Goal: Transaction & Acquisition: Purchase product/service

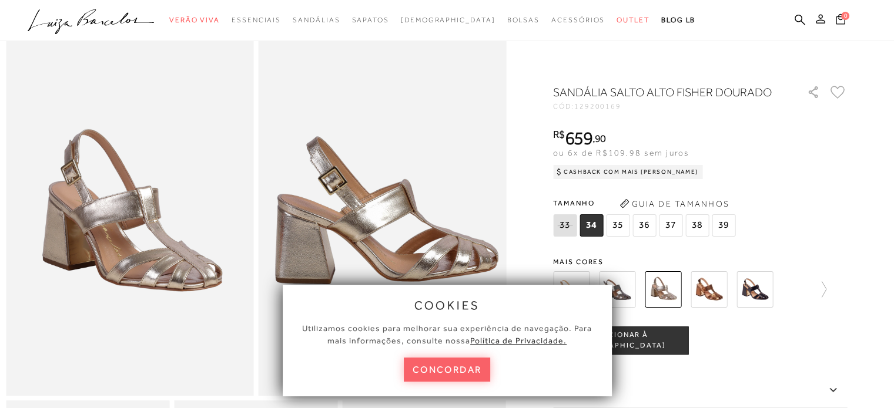
click at [474, 369] on button "concordar" at bounding box center [447, 370] width 87 height 24
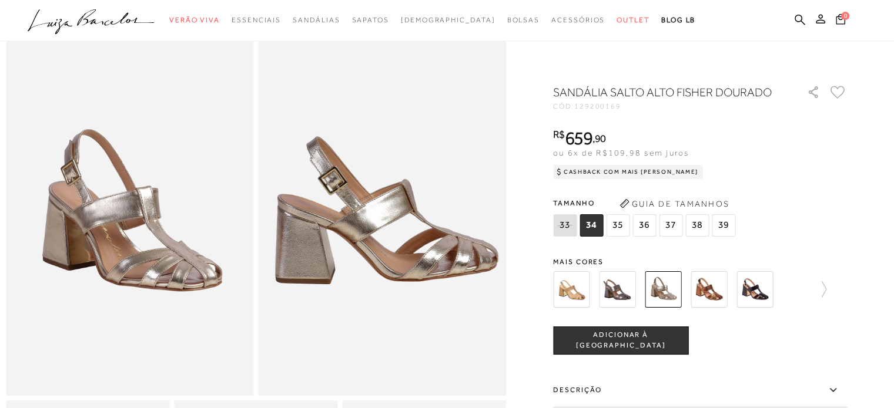
click at [717, 223] on span "39" at bounding box center [724, 225] width 24 height 22
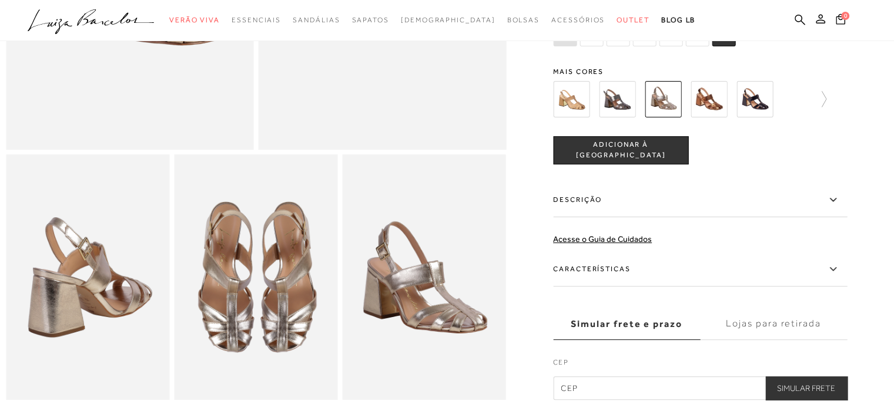
scroll to position [411, 0]
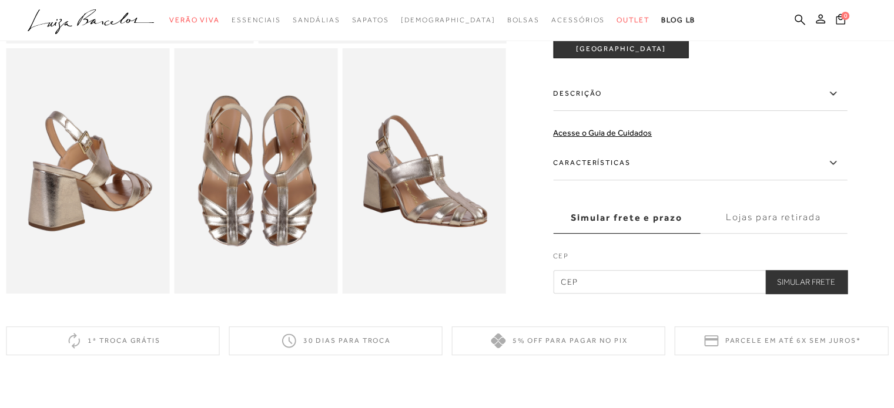
click at [782, 223] on label "Lojas para retirada" at bounding box center [773, 218] width 147 height 32
click at [0, 0] on input "Lojas para retirada" at bounding box center [0, 0] width 0 height 0
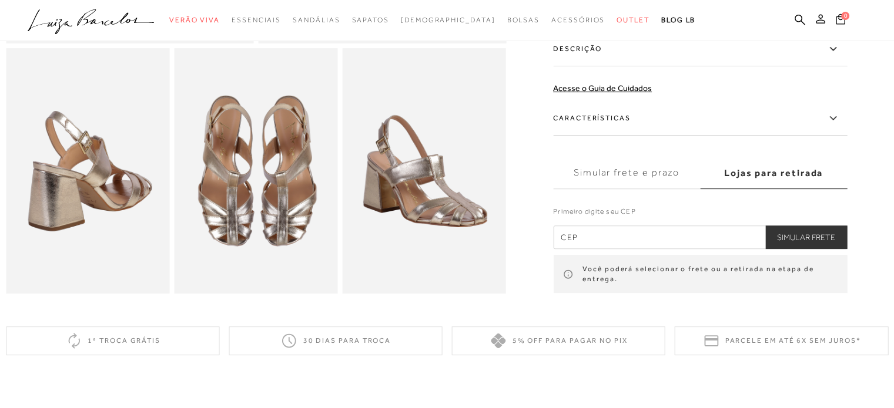
click at [629, 249] on input "text" at bounding box center [700, 238] width 294 height 24
type input "88058-570"
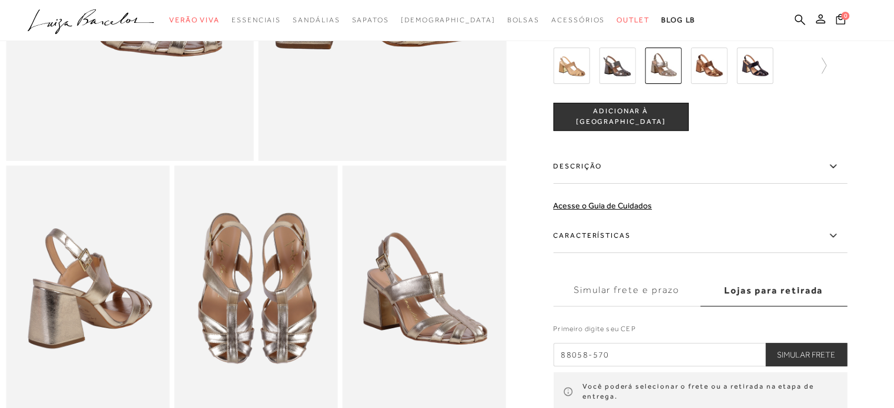
click at [575, 80] on img at bounding box center [571, 66] width 36 height 36
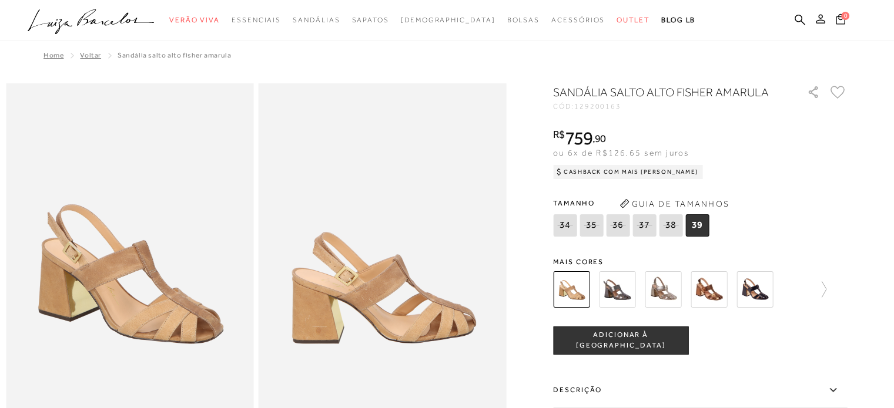
click at [634, 289] on img at bounding box center [617, 289] width 36 height 36
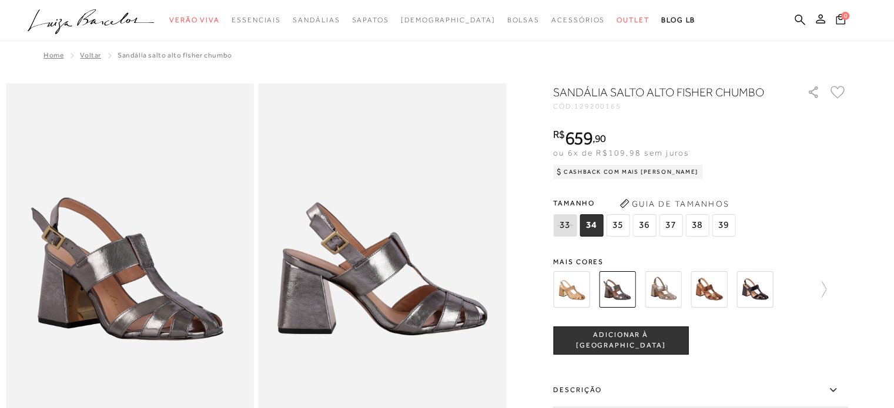
click at [666, 296] on img at bounding box center [663, 289] width 36 height 36
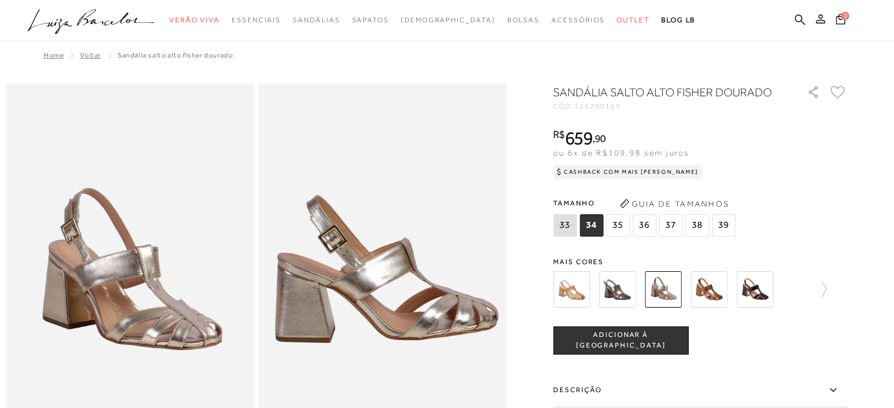
click at [710, 293] on img at bounding box center [708, 289] width 36 height 36
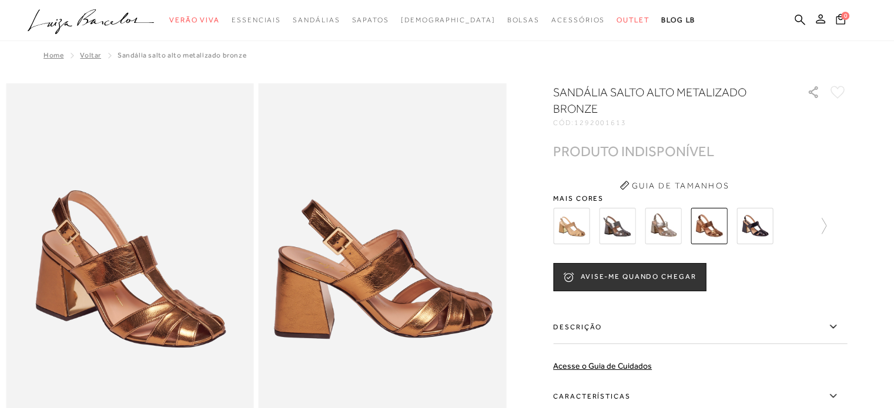
click at [762, 224] on img at bounding box center [754, 226] width 36 height 36
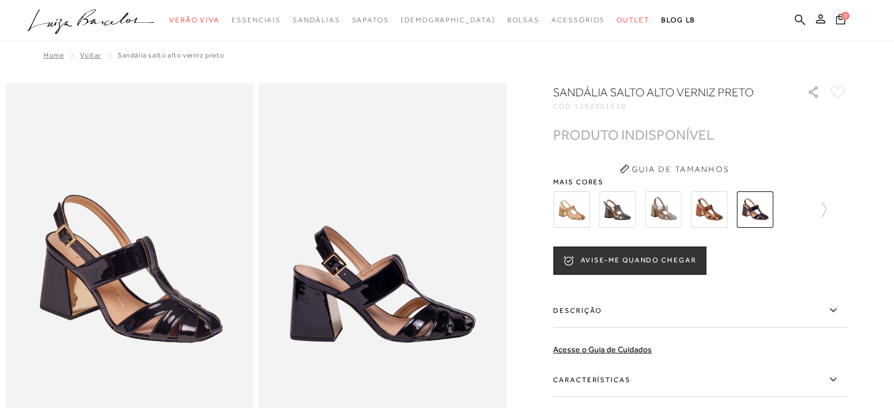
click at [659, 217] on img at bounding box center [663, 210] width 36 height 36
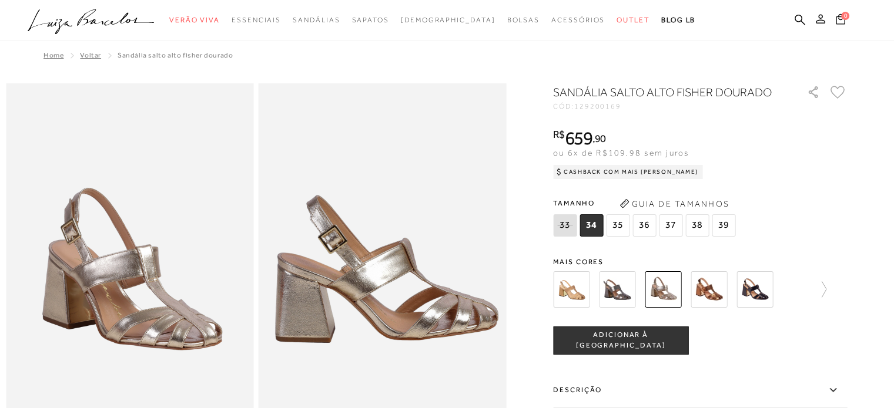
click at [723, 219] on span "39" at bounding box center [724, 225] width 24 height 22
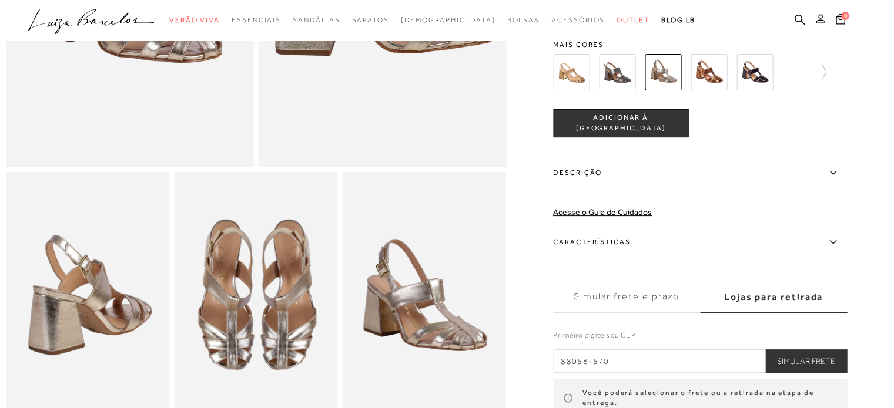
scroll to position [294, 0]
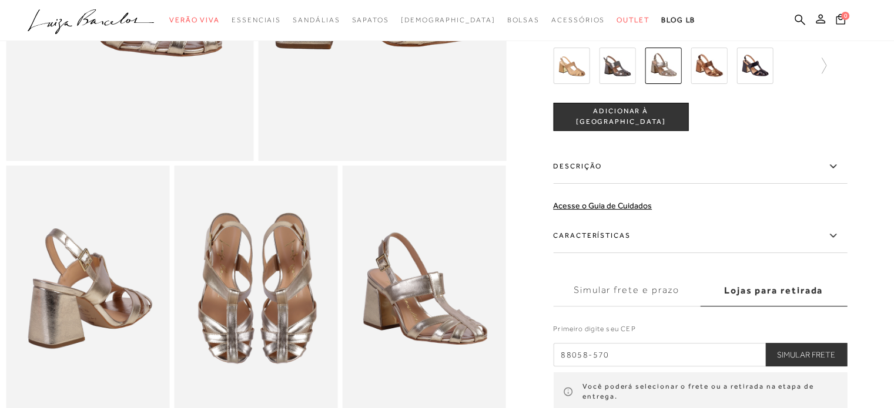
click at [649, 299] on label "Simular frete e prazo" at bounding box center [626, 291] width 147 height 32
click at [0, 0] on input "Simular frete e prazo" at bounding box center [0, 0] width 0 height 0
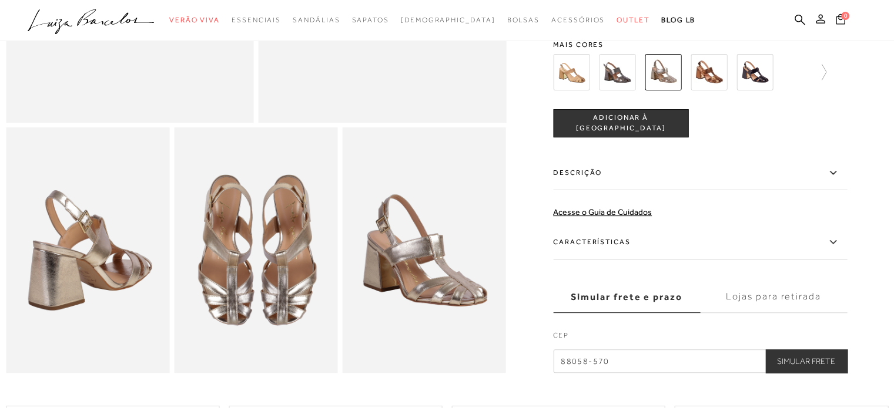
scroll to position [353, 0]
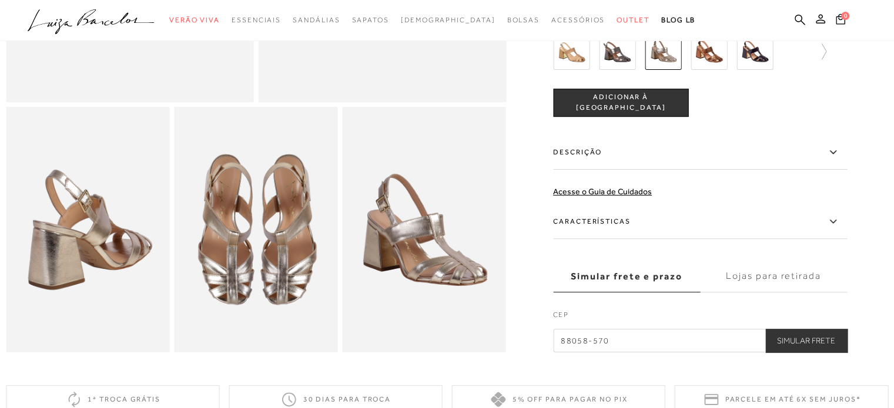
click at [776, 290] on label "Lojas para retirada" at bounding box center [773, 277] width 147 height 32
click at [0, 0] on input "Lojas para retirada" at bounding box center [0, 0] width 0 height 0
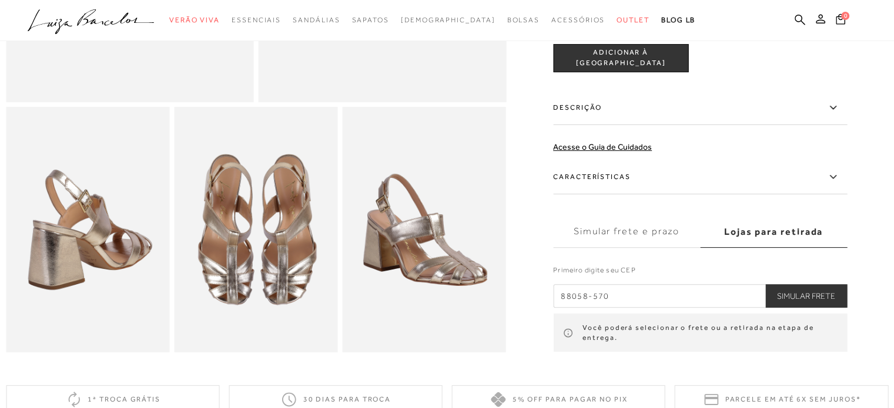
click at [808, 308] on button "Simular Frete" at bounding box center [806, 296] width 82 height 24
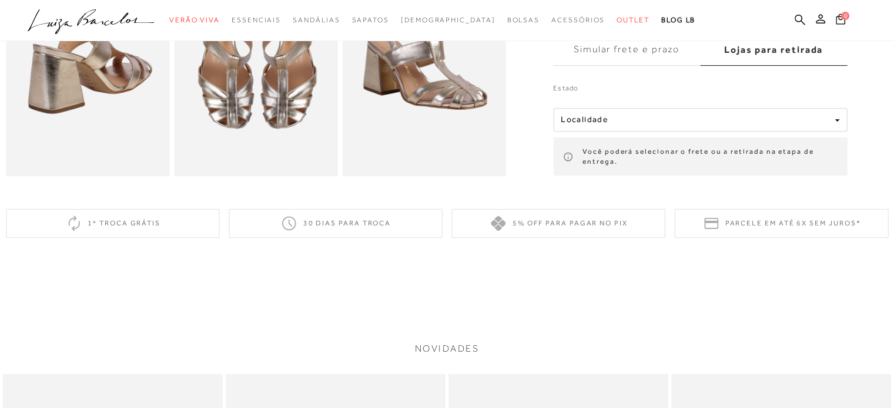
scroll to position [294, 0]
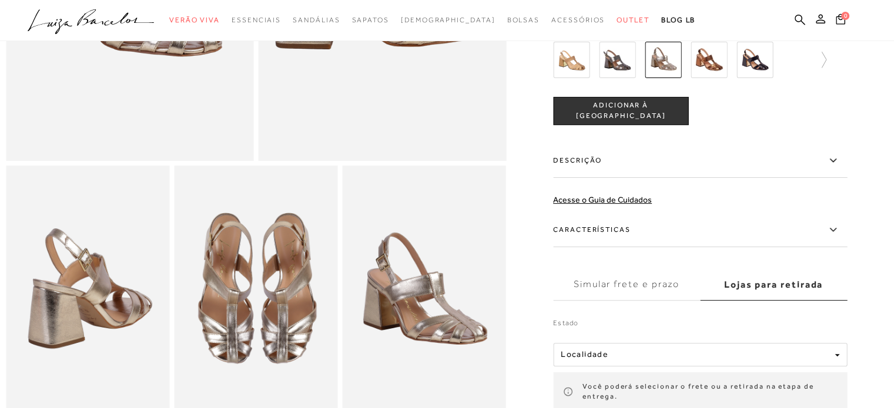
click at [769, 294] on label "Lojas para retirada" at bounding box center [773, 285] width 147 height 32
click at [0, 0] on input "Lojas para retirada" at bounding box center [0, 0] width 0 height 0
click at [829, 239] on label "Características" at bounding box center [700, 230] width 294 height 34
click at [0, 0] on input "Características" at bounding box center [0, 0] width 0 height 0
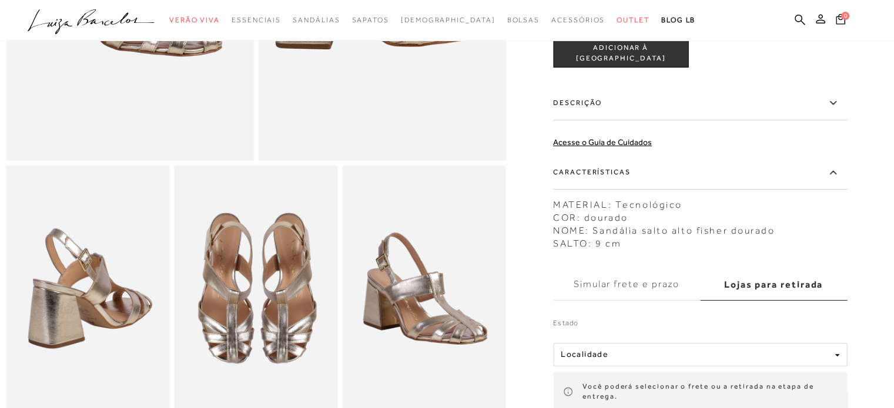
scroll to position [176, 0]
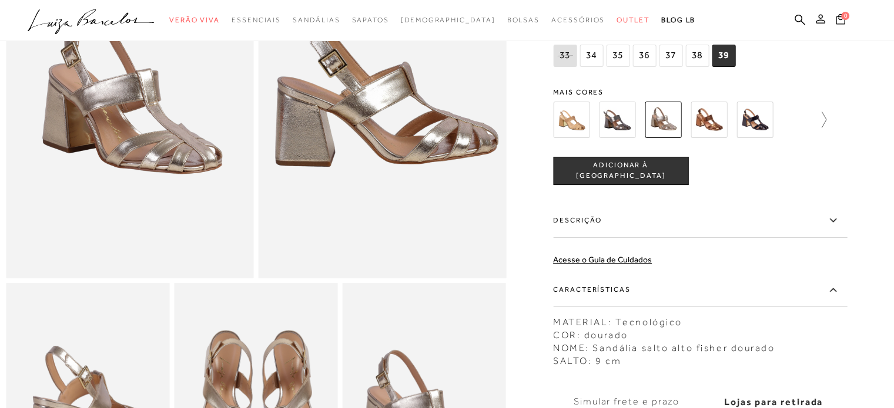
click at [820, 128] on icon at bounding box center [818, 120] width 16 height 16
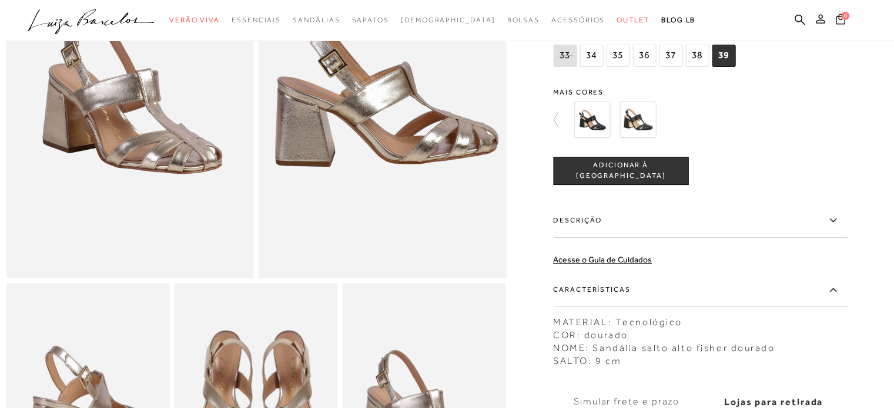
click at [604, 135] on img at bounding box center [592, 120] width 36 height 36
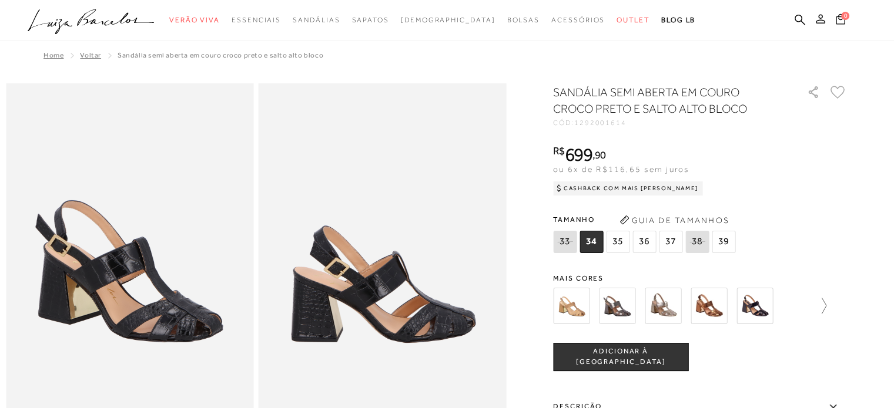
click at [826, 307] on icon at bounding box center [818, 306] width 16 height 16
click at [557, 307] on icon at bounding box center [561, 306] width 16 height 16
click at [662, 303] on img at bounding box center [663, 306] width 36 height 36
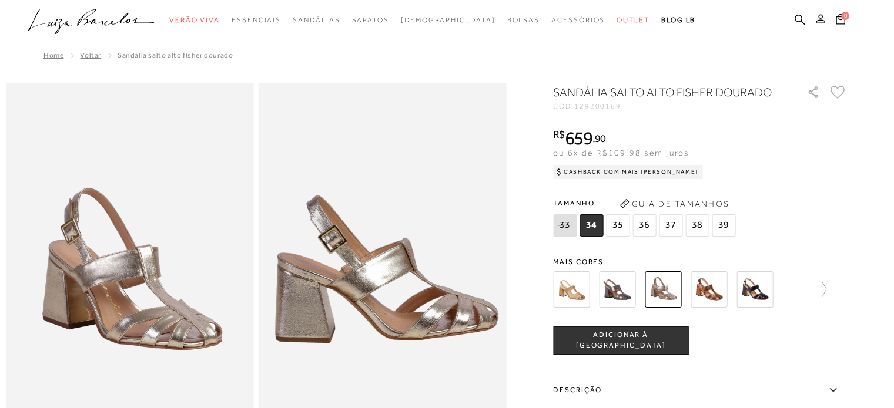
click at [629, 167] on div "Cashback com Mais [PERSON_NAME]" at bounding box center [628, 172] width 150 height 14
click at [629, 170] on div "Cashback com Mais [PERSON_NAME]" at bounding box center [628, 172] width 150 height 14
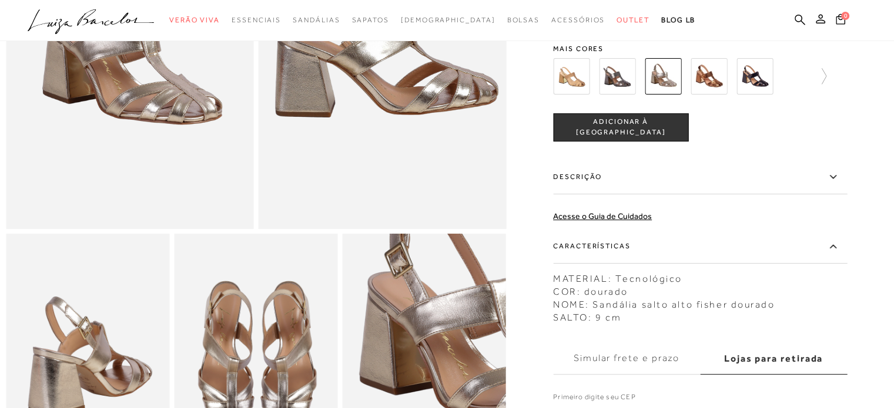
scroll to position [353, 0]
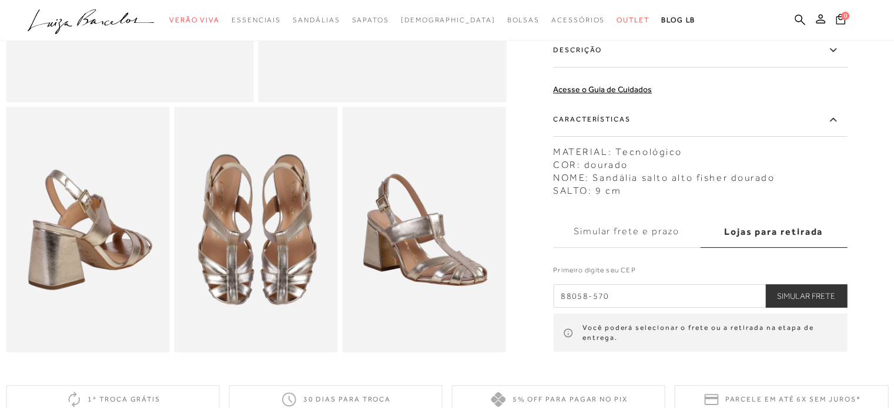
click at [787, 300] on button "Simular Frete" at bounding box center [806, 296] width 82 height 24
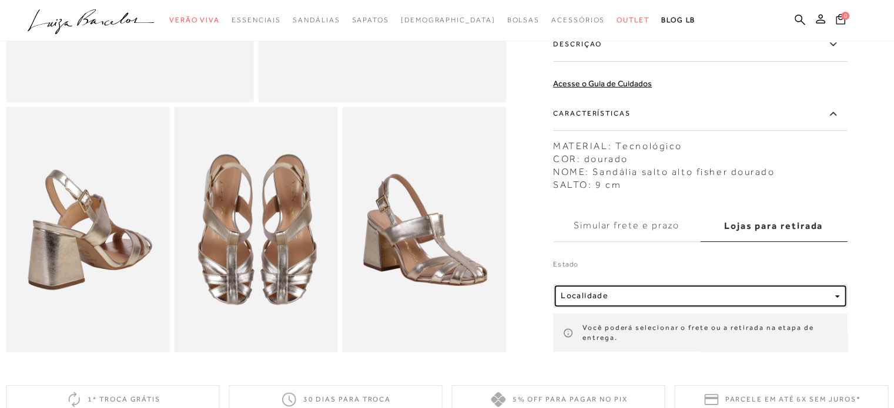
click at [842, 308] on button "Localidade" at bounding box center [700, 296] width 294 height 24
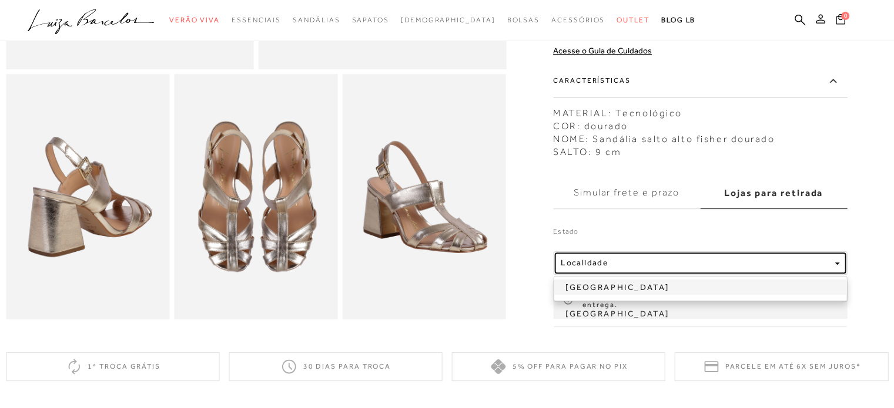
scroll to position [470, 0]
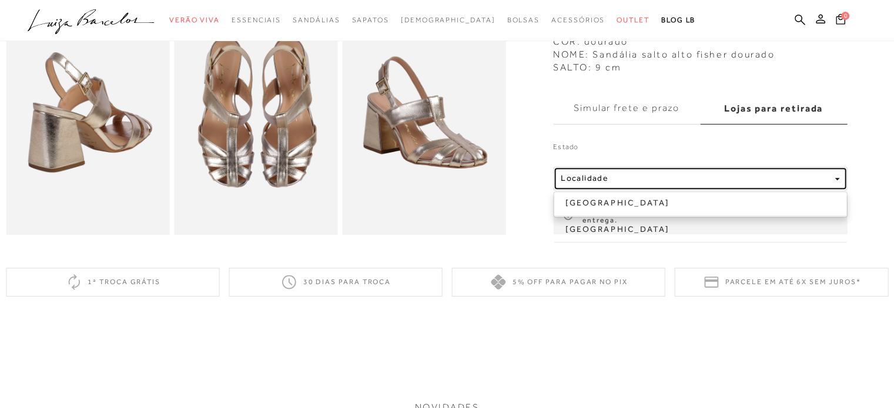
click at [837, 190] on button "Localidade" at bounding box center [700, 179] width 294 height 24
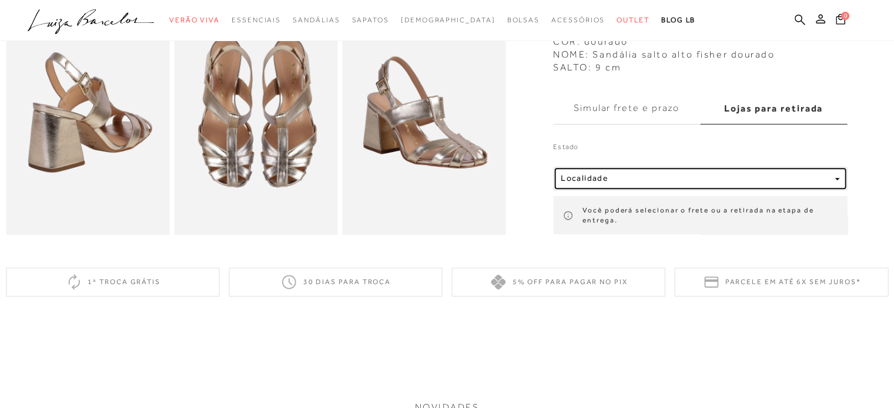
click at [841, 190] on button "Localidade" at bounding box center [700, 179] width 294 height 24
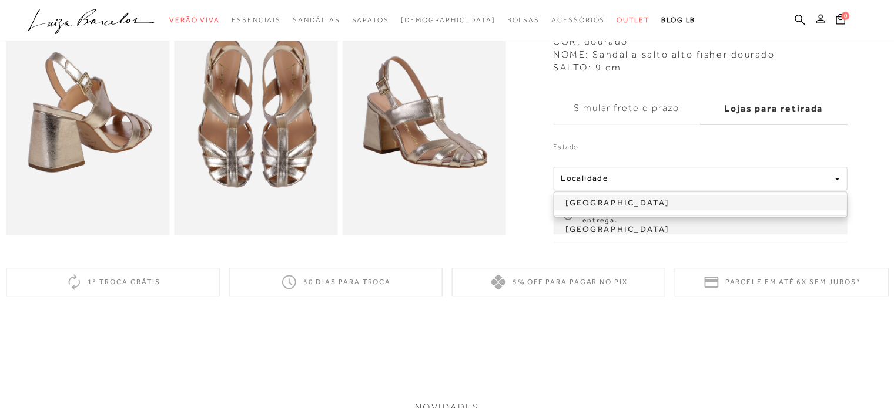
click at [641, 207] on link "Pernambuco" at bounding box center [700, 202] width 293 height 15
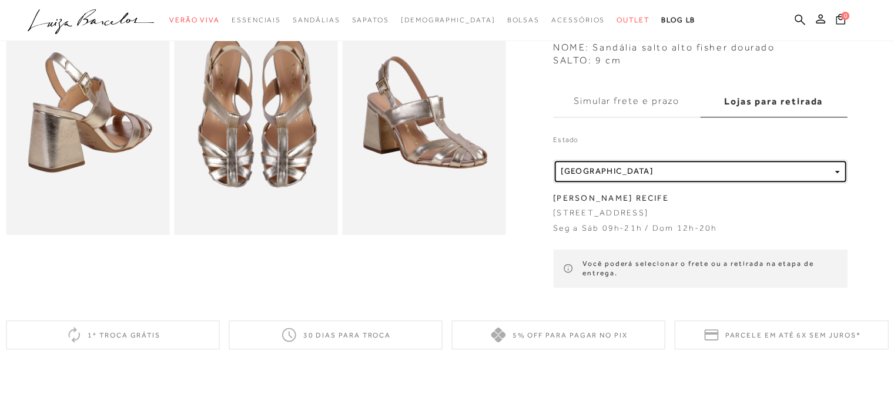
click at [839, 180] on button "Localidade Pernambuco" at bounding box center [700, 172] width 294 height 24
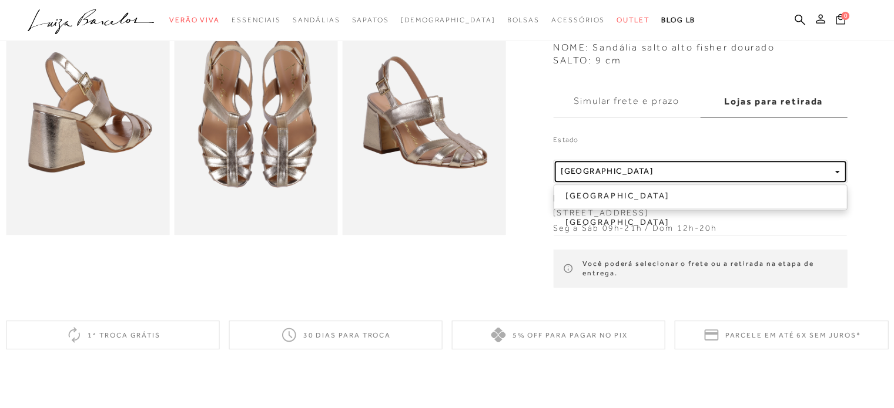
click at [794, 174] on div "Localidade Pernambuco" at bounding box center [695, 171] width 269 height 10
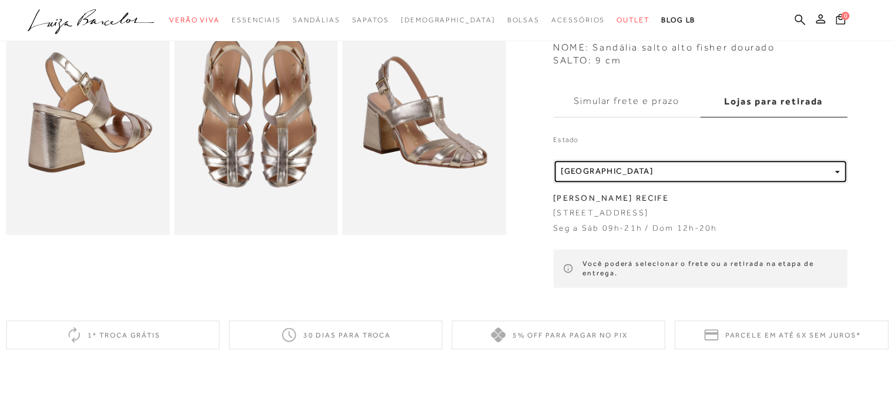
click at [790, 170] on div "Localidade Pernambuco" at bounding box center [695, 171] width 269 height 10
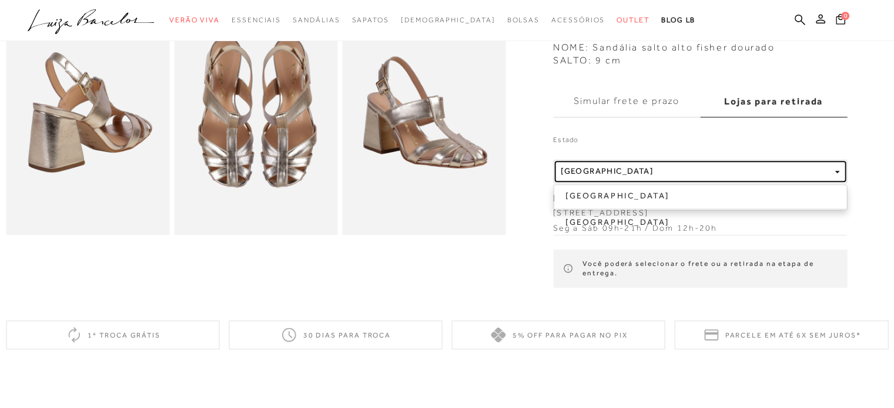
click at [837, 168] on button "Localidade Pernambuco" at bounding box center [700, 172] width 294 height 24
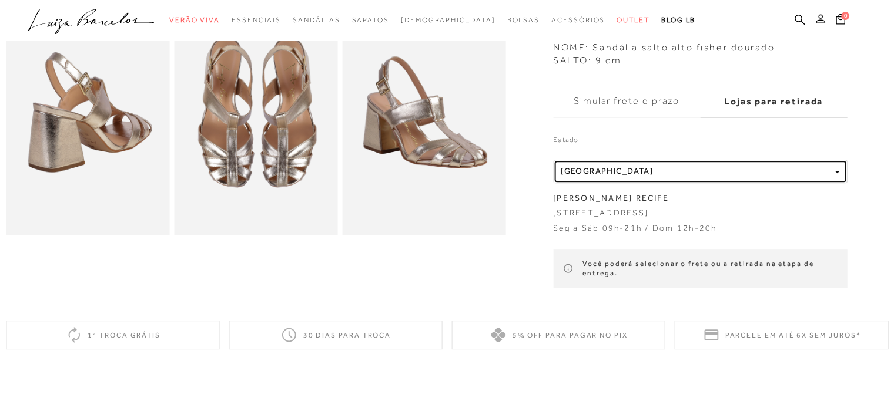
drag, startPoint x: 657, startPoint y: 167, endPoint x: 542, endPoint y: 170, distance: 115.2
click at [581, 166] on span "Pernambuco" at bounding box center [607, 170] width 92 height 9
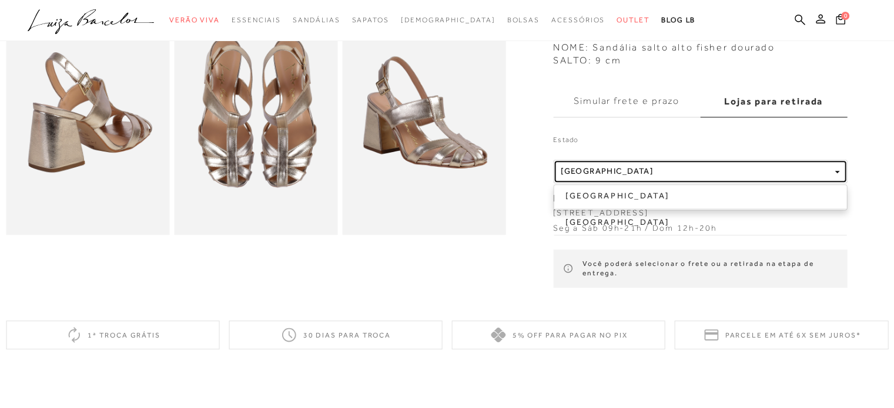
click at [604, 167] on span "Pernambuco" at bounding box center [607, 170] width 92 height 9
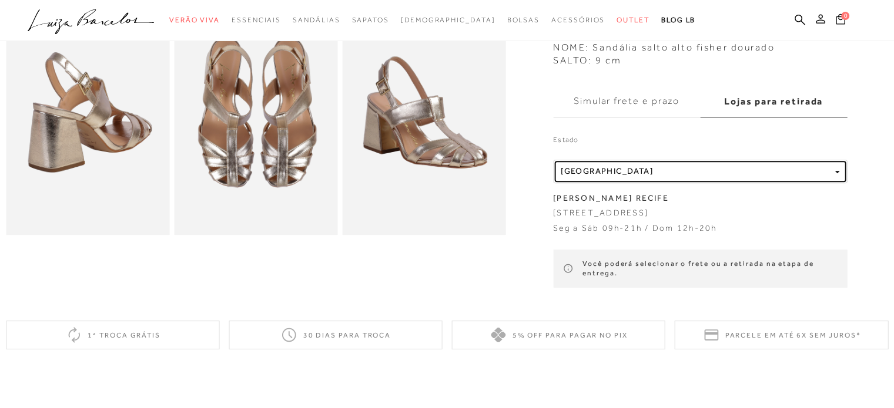
drag, startPoint x: 569, startPoint y: 171, endPoint x: 616, endPoint y: 172, distance: 47.0
click at [611, 175] on span "Pernambuco" at bounding box center [607, 170] width 92 height 9
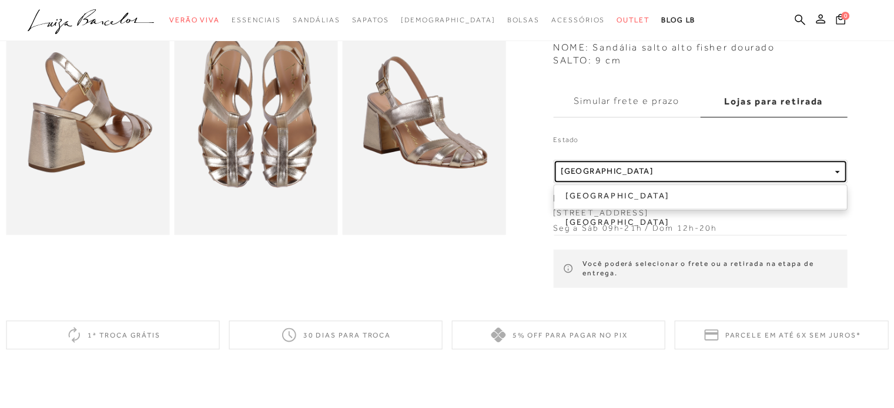
click at [839, 176] on button "Localidade Pernambuco" at bounding box center [700, 172] width 294 height 24
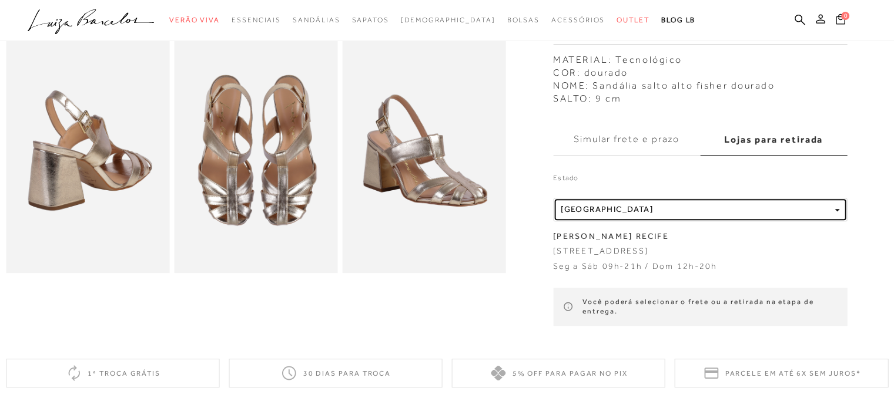
scroll to position [411, 0]
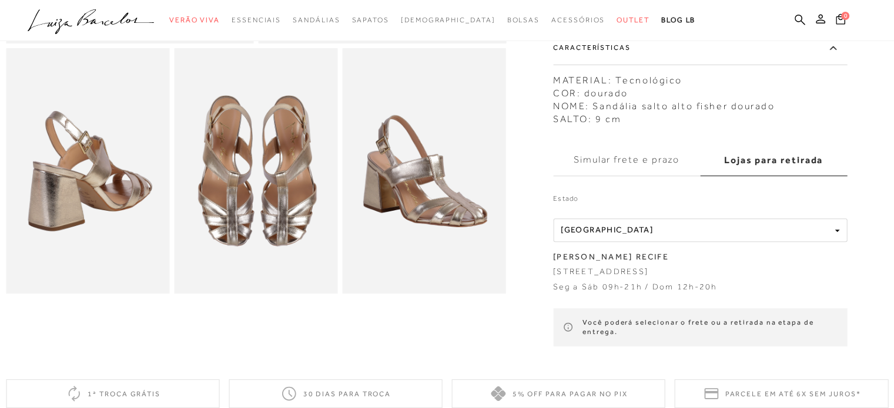
click at [666, 166] on label "Simular frete e prazo" at bounding box center [626, 161] width 147 height 32
click at [0, 0] on input "Simular frete e prazo" at bounding box center [0, 0] width 0 height 0
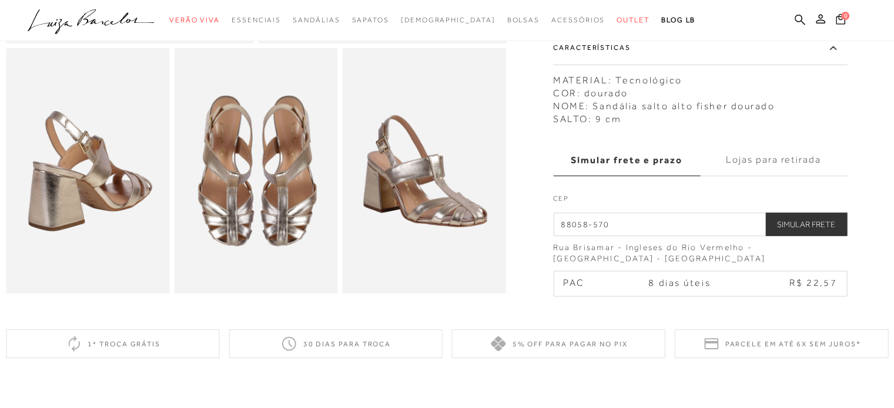
scroll to position [294, 0]
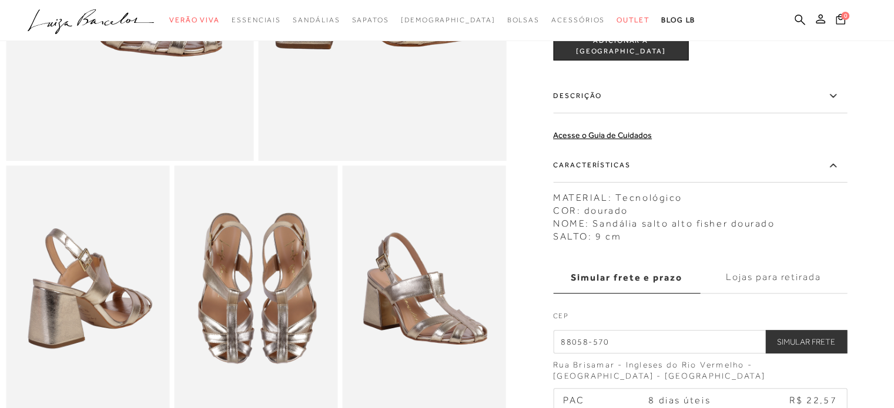
click at [825, 113] on label "Descrição" at bounding box center [700, 96] width 294 height 34
click at [0, 0] on input "Descrição" at bounding box center [0, 0] width 0 height 0
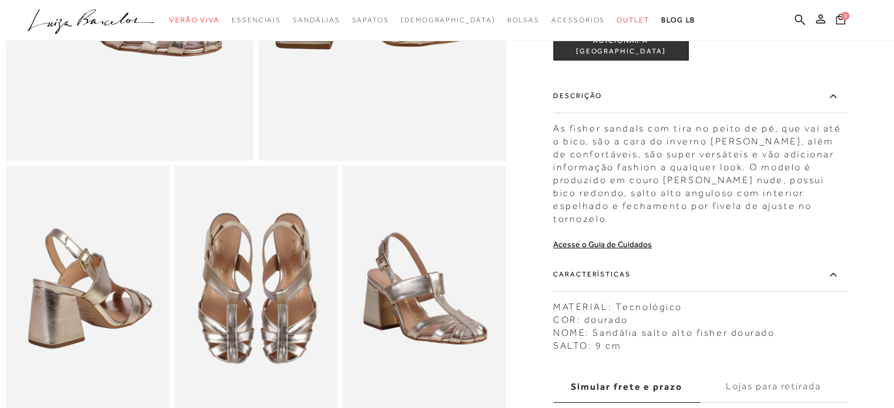
scroll to position [353, 0]
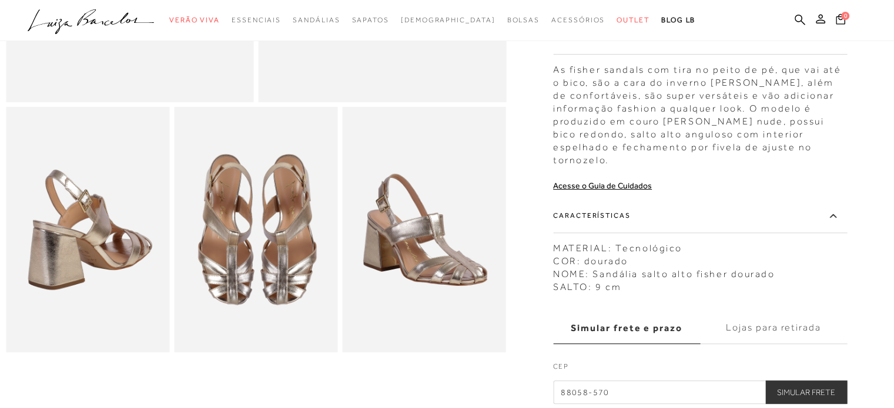
click at [827, 209] on label "Características" at bounding box center [700, 216] width 294 height 34
click at [0, 0] on input "Características" at bounding box center [0, 0] width 0 height 0
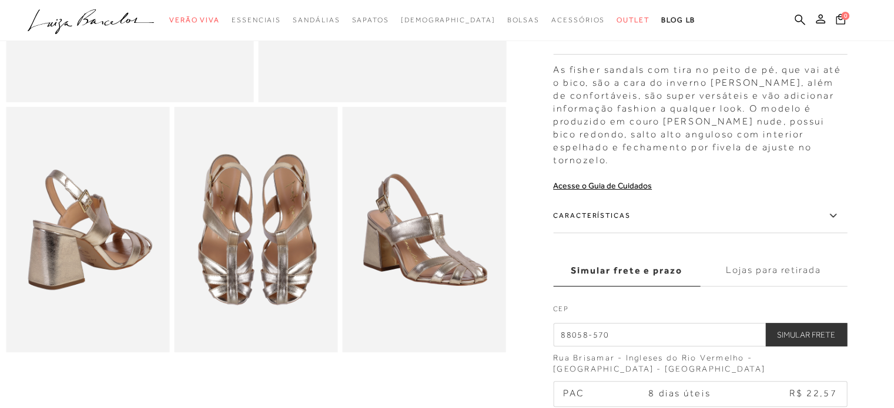
click at [820, 323] on button "Simular Frete" at bounding box center [806, 335] width 82 height 24
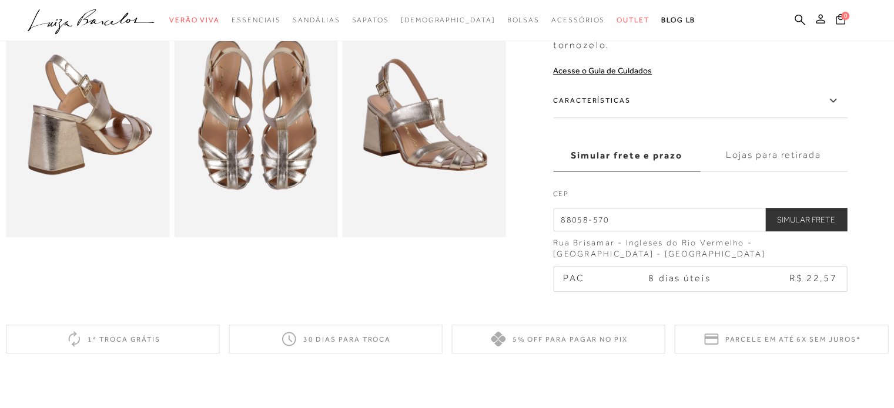
scroll to position [470, 0]
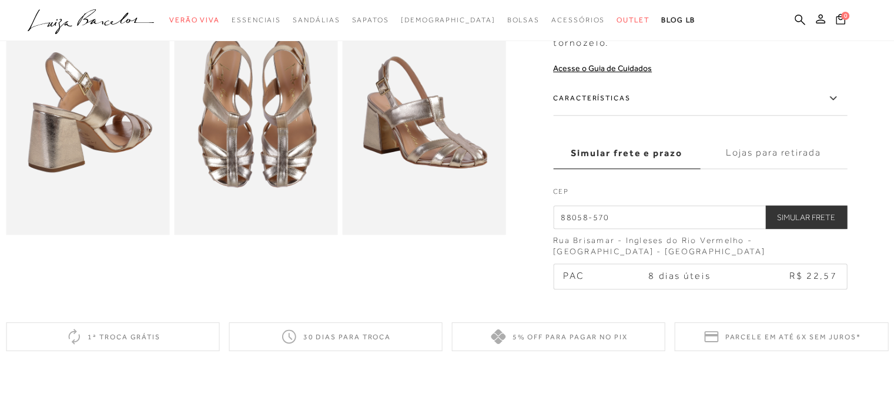
click at [800, 142] on label "Lojas para retirada" at bounding box center [773, 154] width 147 height 32
click at [0, 0] on input "Lojas para retirada" at bounding box center [0, 0] width 0 height 0
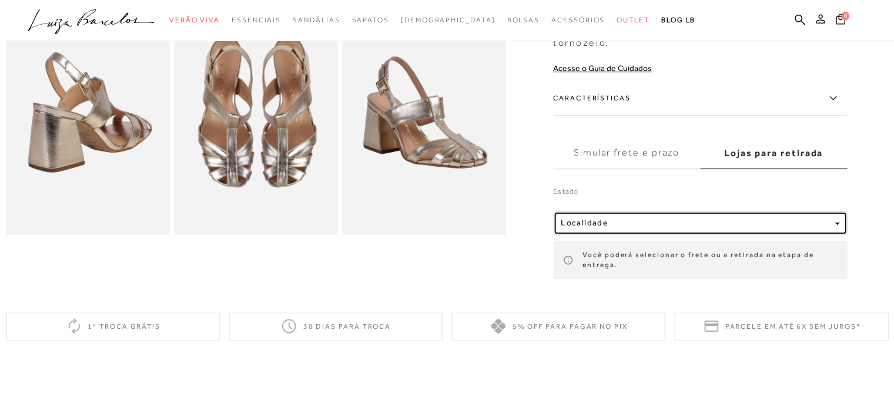
click at [836, 212] on button "Localidade" at bounding box center [700, 224] width 294 height 24
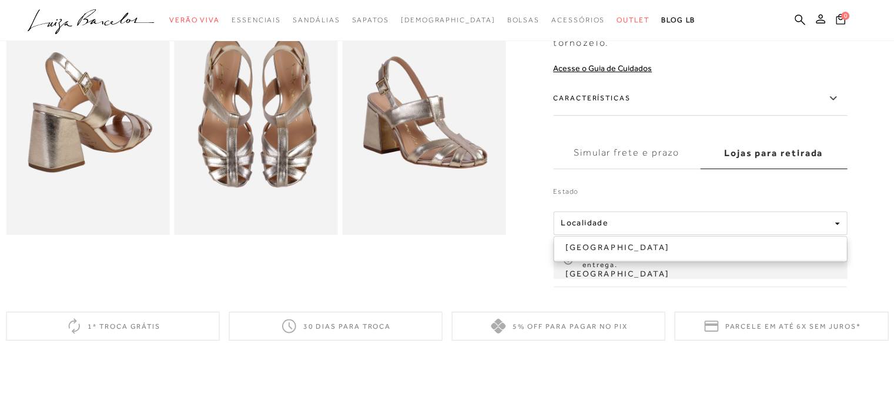
click at [799, 172] on div "Estado Localidade Pernambuco São Paulo Você poderá selecionar o frete ou a reti…" at bounding box center [700, 226] width 294 height 108
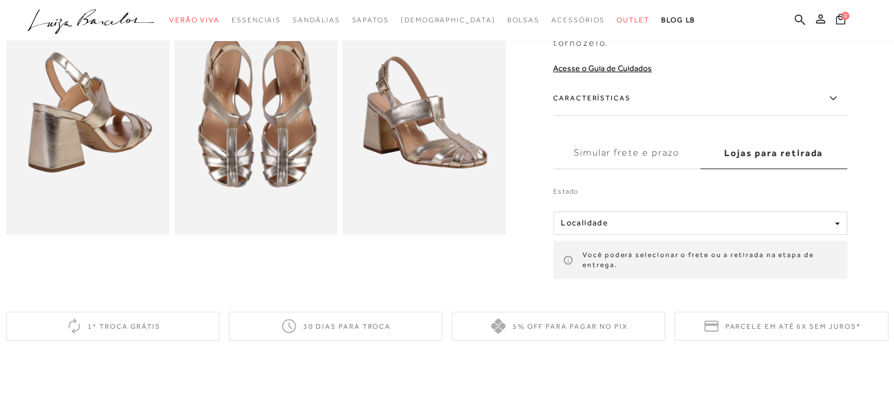
click at [676, 146] on label "Simular frete e prazo" at bounding box center [626, 154] width 147 height 32
click at [0, 0] on input "Simular frete e prazo" at bounding box center [0, 0] width 0 height 0
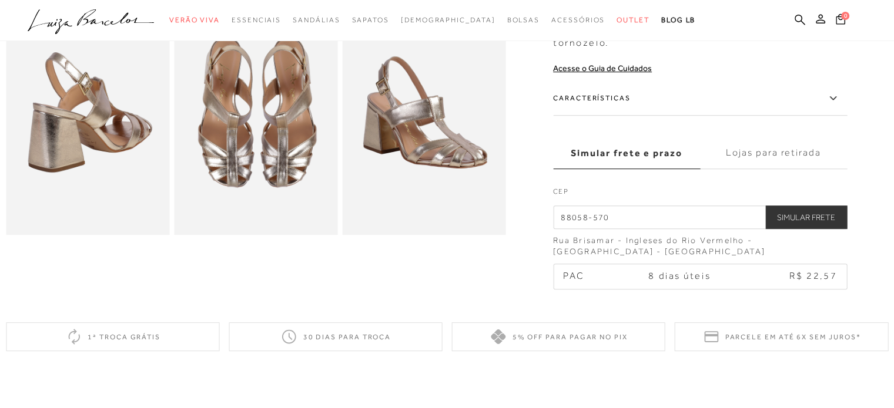
click at [803, 211] on button "Simular Frete" at bounding box center [806, 218] width 82 height 24
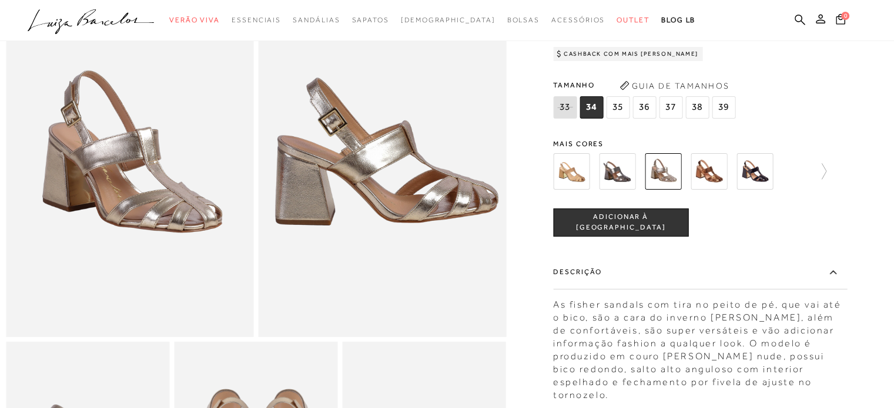
scroll to position [59, 0]
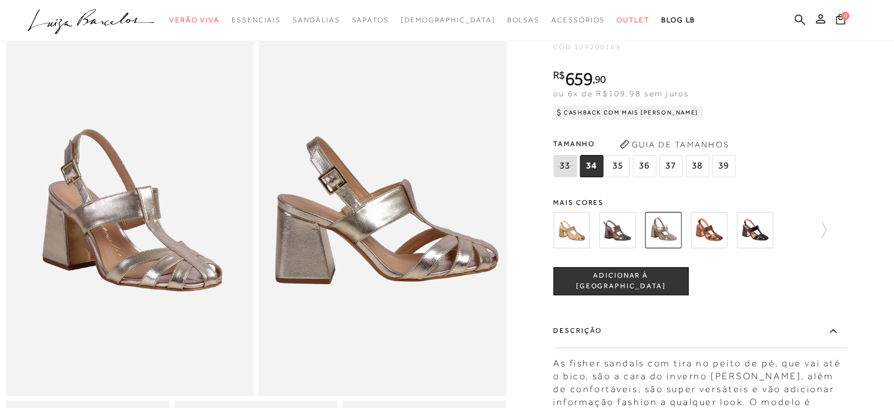
click at [722, 166] on span "39" at bounding box center [724, 166] width 24 height 22
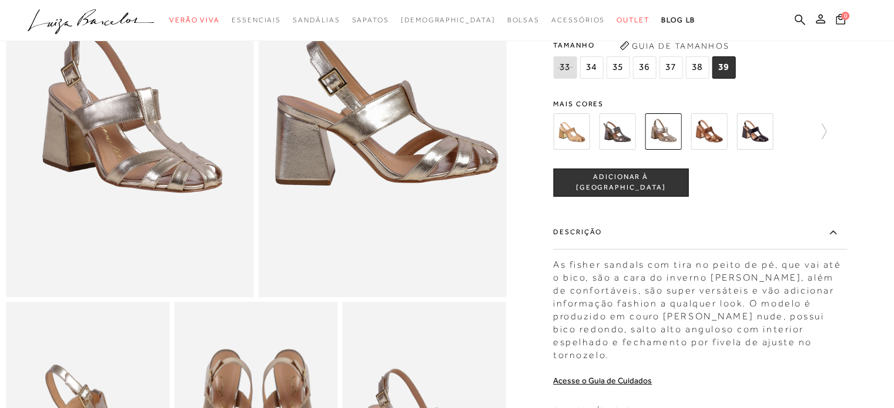
scroll to position [139, 0]
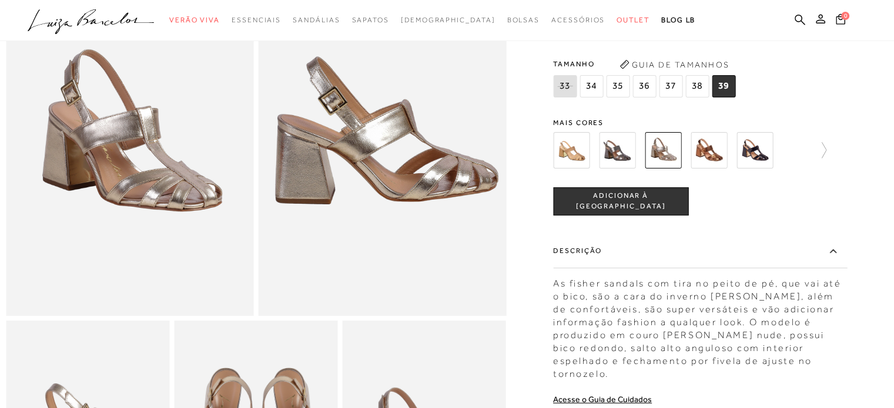
click at [650, 206] on span "ADICIONAR À [GEOGRAPHIC_DATA]" at bounding box center [621, 201] width 134 height 21
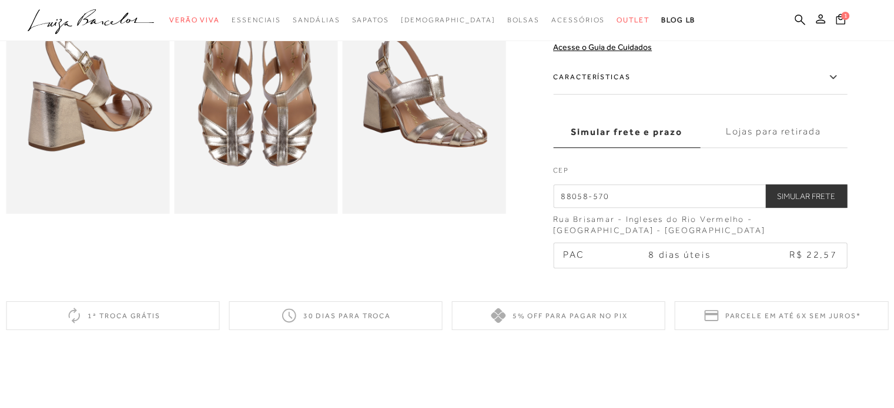
scroll to position [491, 0]
click at [836, 22] on icon at bounding box center [840, 19] width 9 height 11
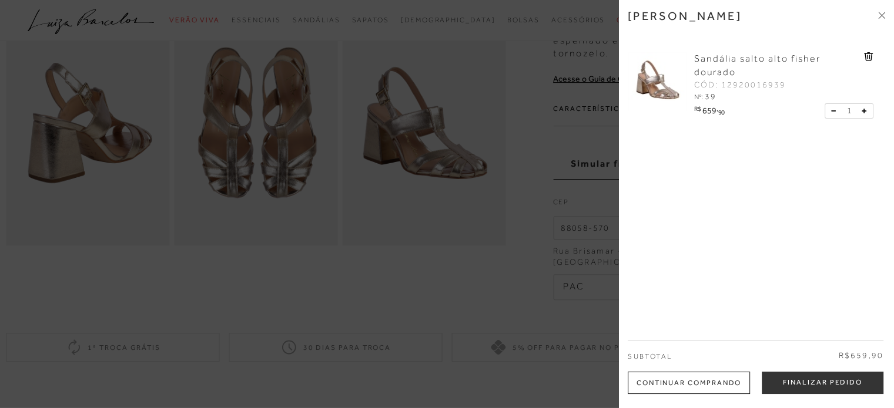
scroll to position [374, 0]
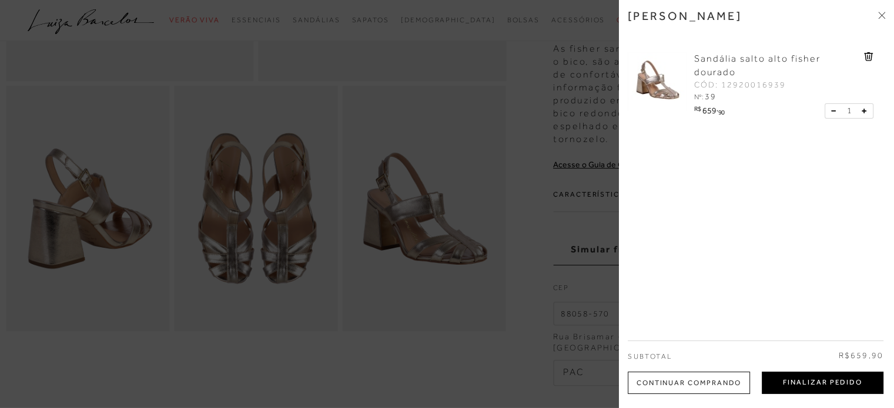
click at [822, 388] on button "Finalizar Pedido" at bounding box center [823, 383] width 122 height 22
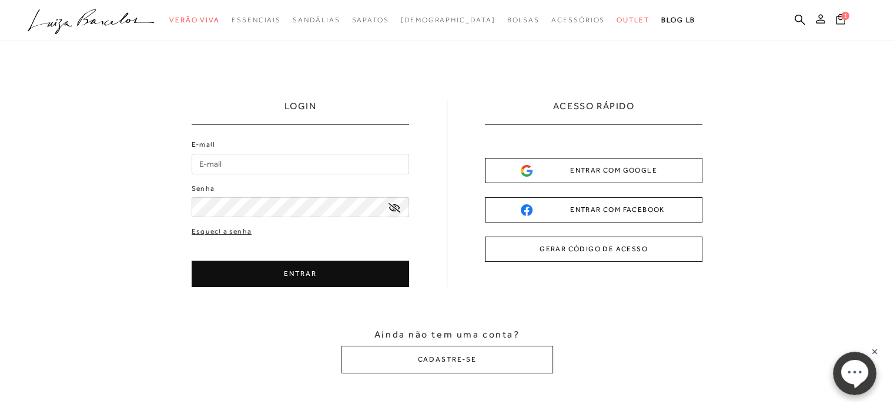
click at [322, 270] on button "ENTRAR" at bounding box center [300, 274] width 217 height 26
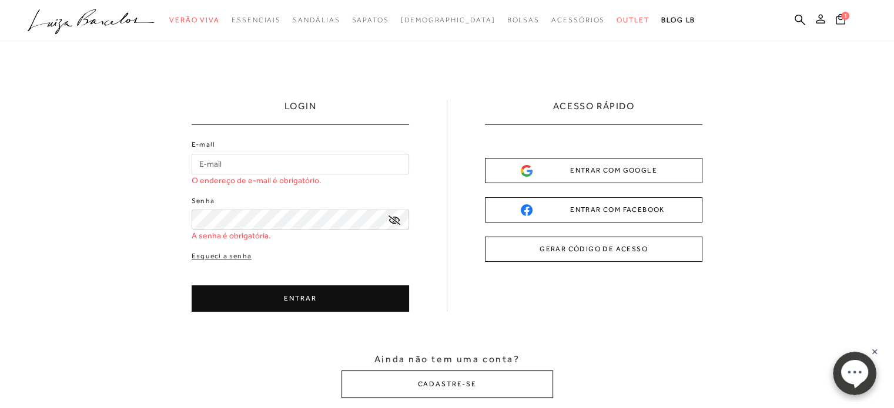
click at [249, 160] on input "E-mail" at bounding box center [300, 164] width 217 height 21
type input "[EMAIL_ADDRESS][DOMAIN_NAME]"
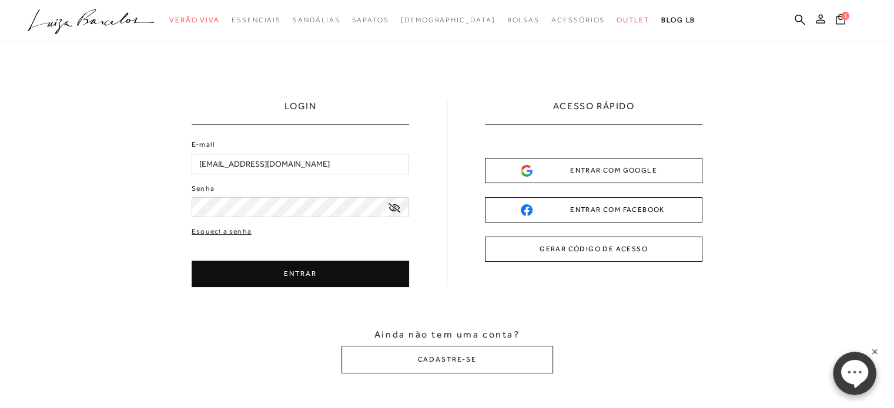
click at [313, 271] on button "ENTRAR" at bounding box center [300, 274] width 217 height 26
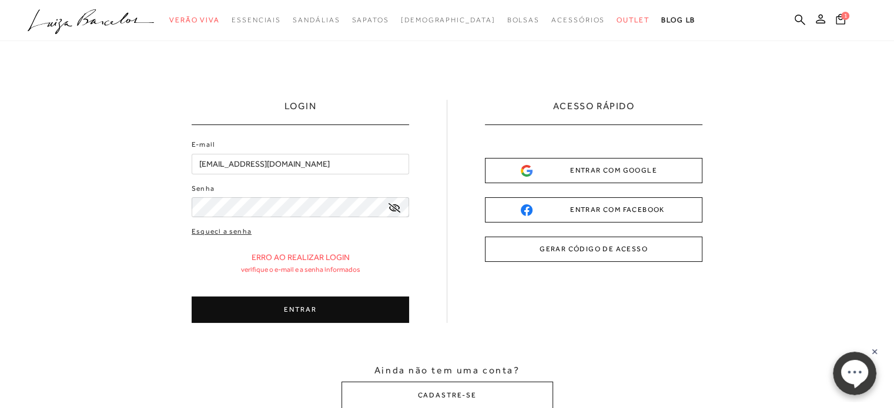
click at [313, 313] on button "ENTRAR" at bounding box center [300, 310] width 217 height 26
click at [396, 211] on icon at bounding box center [394, 207] width 12 height 9
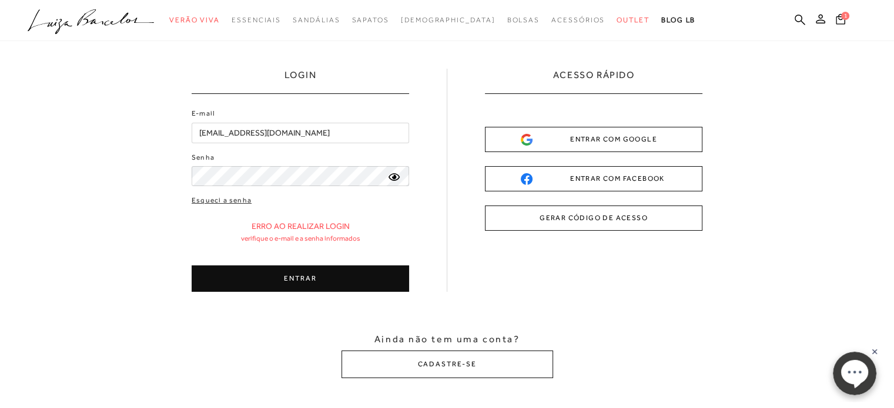
scroll to position [59, 0]
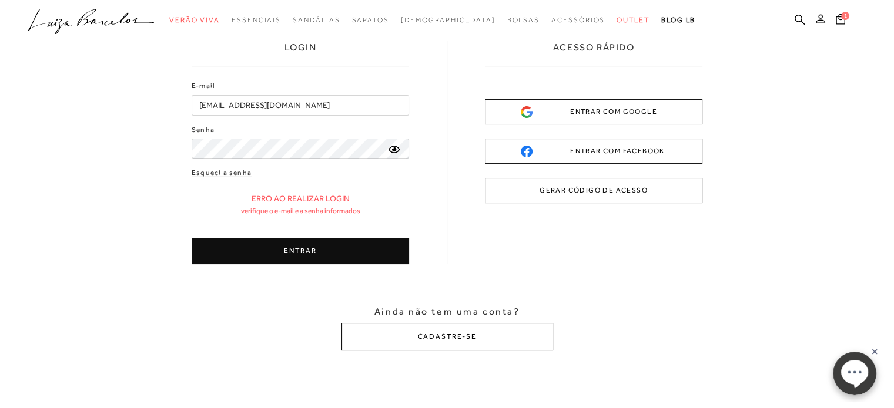
click at [458, 331] on button "CADASTRE-SE" at bounding box center [447, 337] width 212 height 28
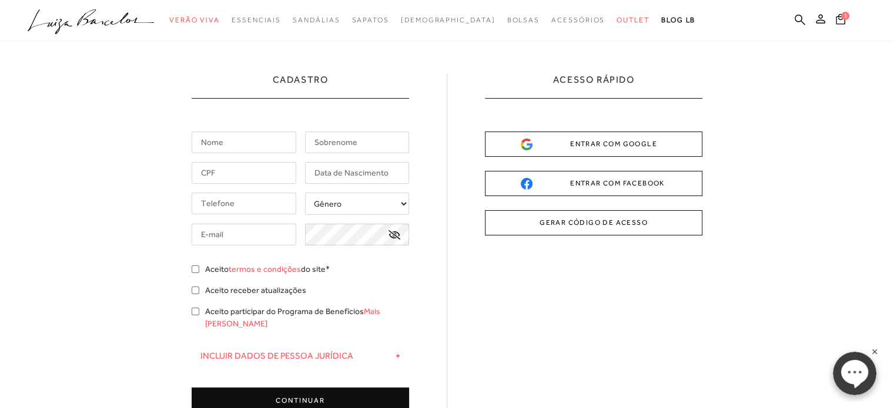
scroll to position [0, 0]
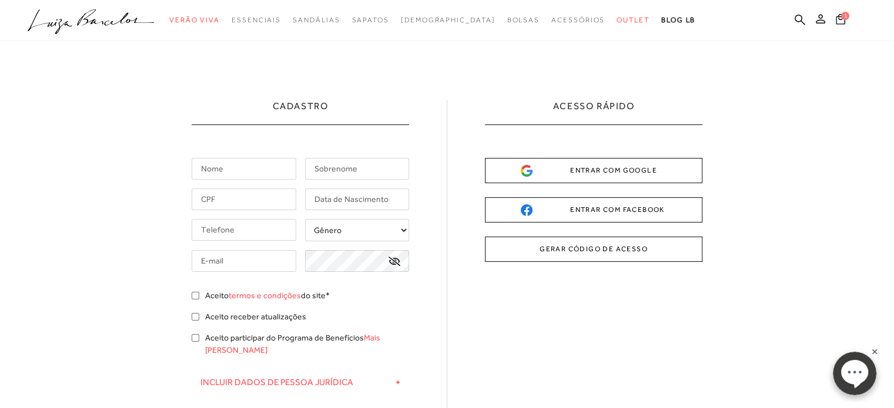
click at [588, 249] on button "GERAR CÓDIGO DE ACESSO" at bounding box center [593, 249] width 217 height 25
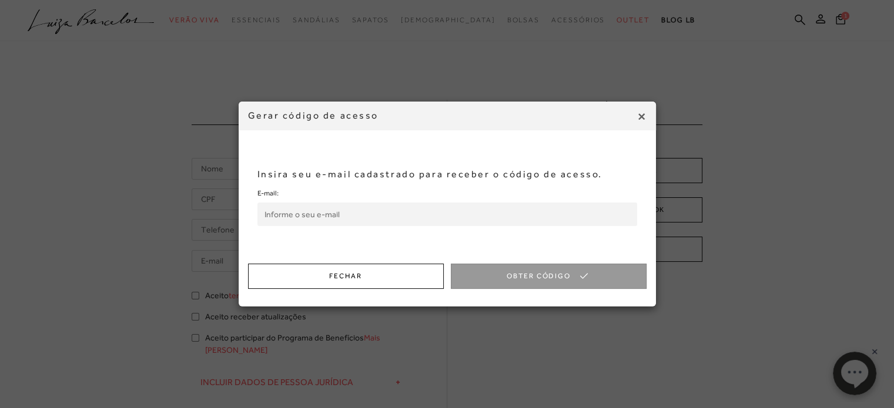
click at [328, 218] on input "E-mail:" at bounding box center [447, 215] width 380 height 24
type input "[EMAIL_ADDRESS][DOMAIN_NAME]"
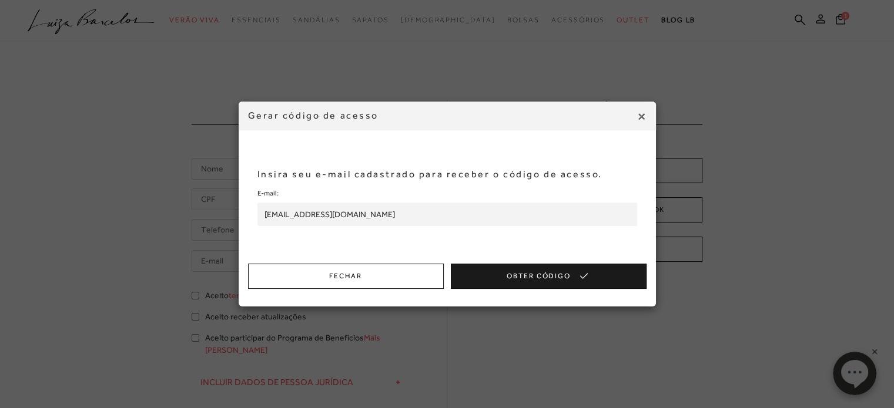
click at [541, 278] on button "Obter Código" at bounding box center [549, 276] width 196 height 25
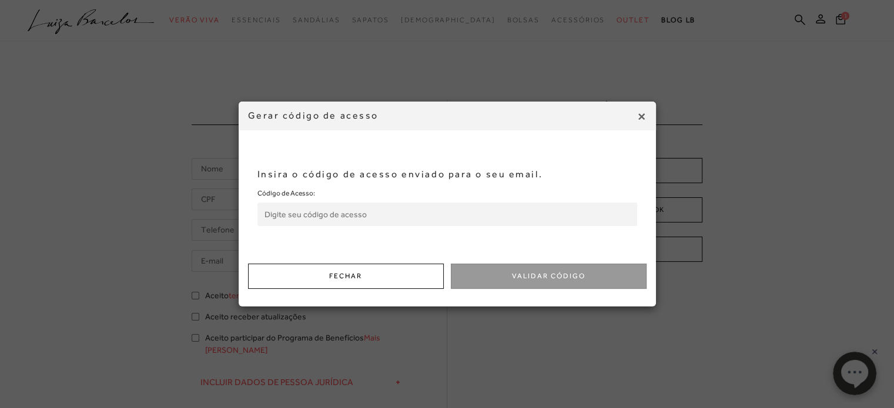
click at [284, 207] on input "Código de Acesso:" at bounding box center [447, 215] width 380 height 24
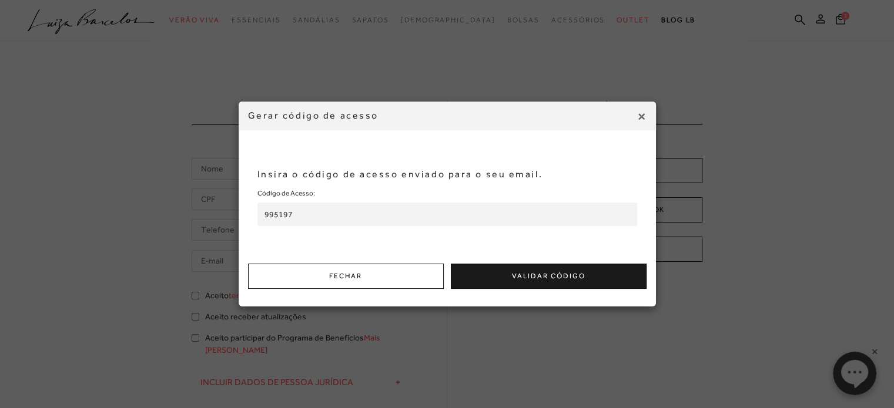
type input "995197"
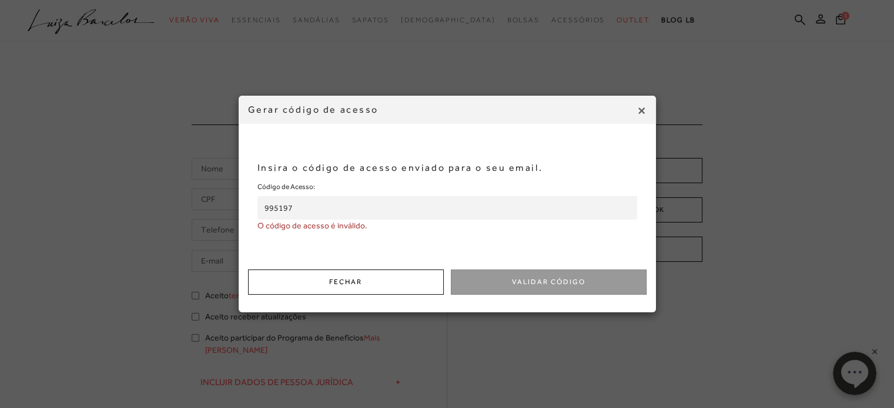
click at [639, 113] on span "×" at bounding box center [641, 110] width 10 height 21
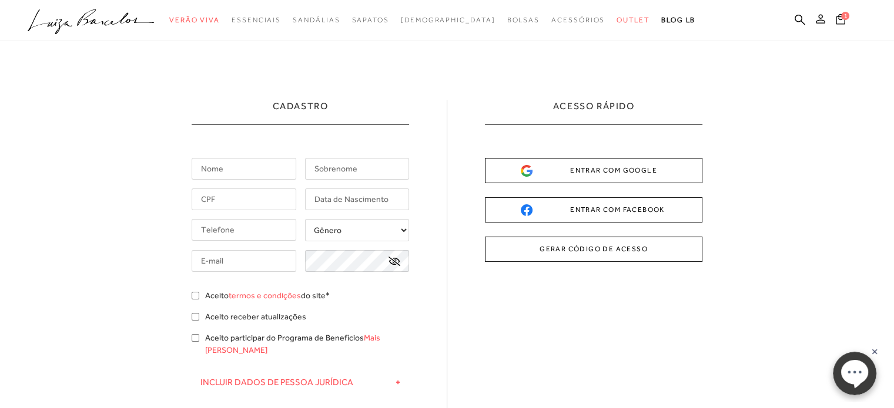
click at [241, 169] on input "text" at bounding box center [244, 169] width 105 height 22
type input "RITA"
type input "ROSA"
type input "(48) 99961-6443"
type input "[EMAIL_ADDRESS][DOMAIN_NAME]"
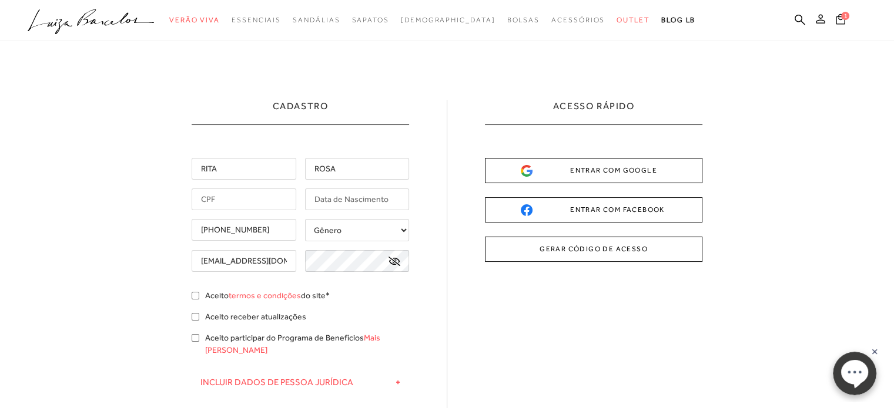
click at [246, 202] on input "text" at bounding box center [244, 200] width 105 height 22
type input "591.789.909-63"
click at [333, 196] on input "text" at bounding box center [357, 200] width 105 height 22
type input "09/10/1967"
click at [395, 224] on select "Gênero Feminino Masculino" at bounding box center [357, 230] width 105 height 22
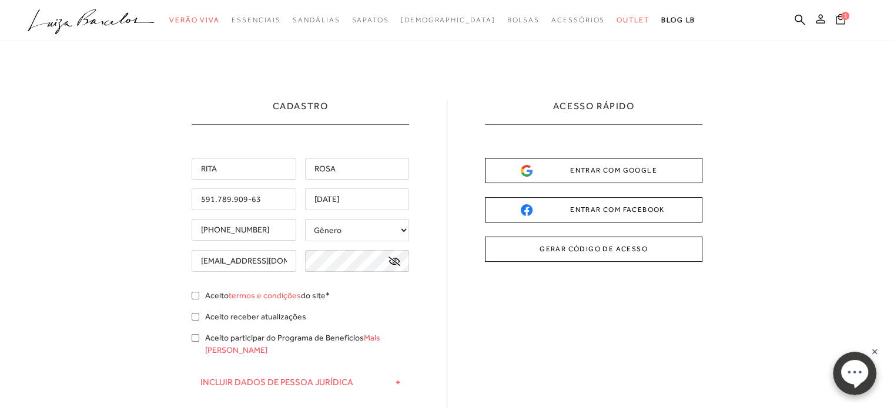
select select
click at [305, 219] on select "Gênero Feminino Masculino" at bounding box center [357, 230] width 105 height 22
click at [197, 300] on div "Aceito termos e condições do site*" at bounding box center [300, 297] width 217 height 15
click at [201, 296] on div "Aceito termos e condições do site*" at bounding box center [300, 297] width 217 height 15
click at [197, 295] on input "Aceito termos e condições do site*" at bounding box center [196, 296] width 8 height 8
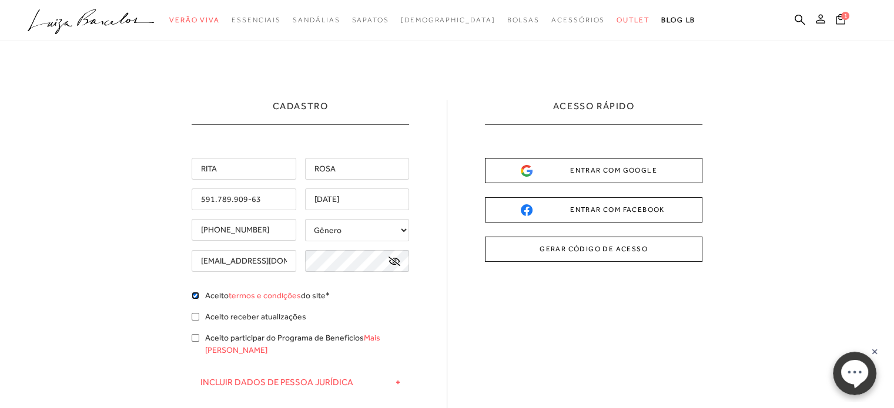
checkbox input "true"
click at [197, 316] on input "Aceito receber atualizações" at bounding box center [196, 317] width 8 height 8
checkbox input "true"
click at [199, 339] on input "Aceito participar do Programa de Benefícios Mais Luiza" at bounding box center [196, 338] width 8 height 8
checkbox input "true"
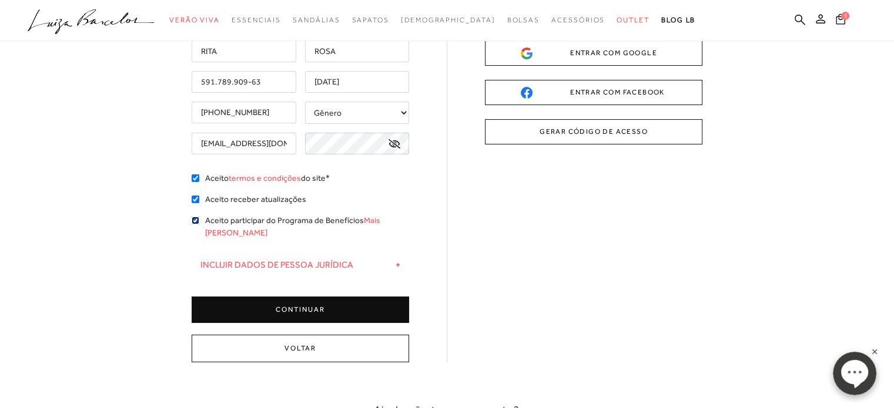
scroll to position [59, 0]
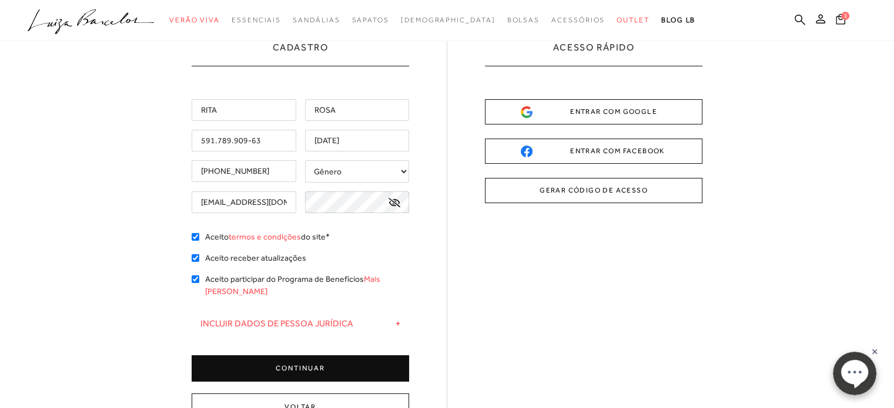
click at [317, 361] on button "CONTINUAR" at bounding box center [300, 369] width 217 height 26
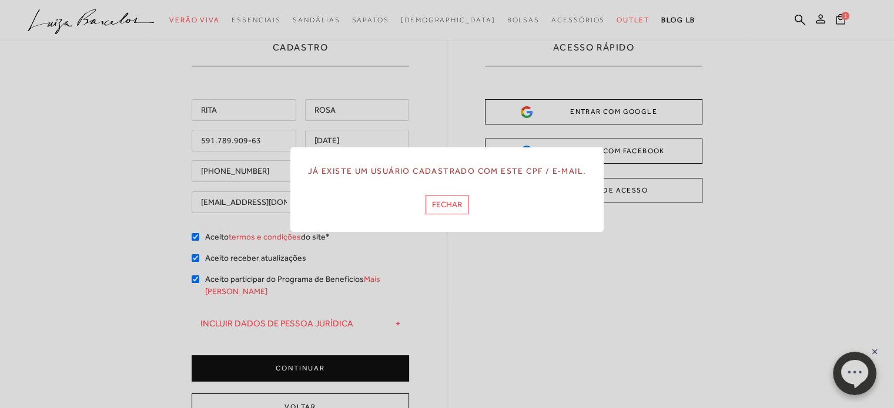
click at [445, 206] on button "FECHAR" at bounding box center [446, 204] width 43 height 19
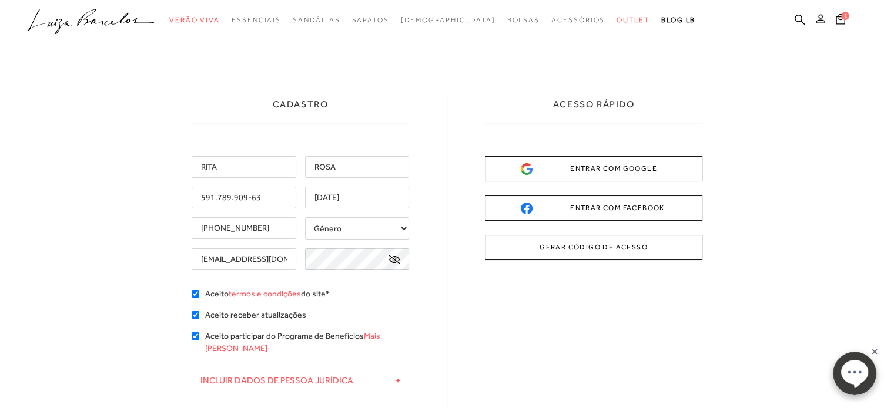
scroll to position [0, 0]
click at [841, 23] on icon at bounding box center [840, 19] width 9 height 11
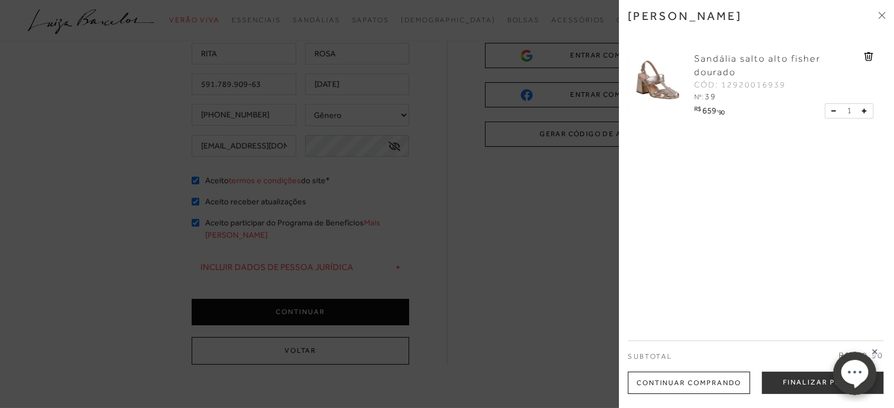
scroll to position [118, 0]
click at [876, 352] on rect at bounding box center [874, 351] width 9 height 9
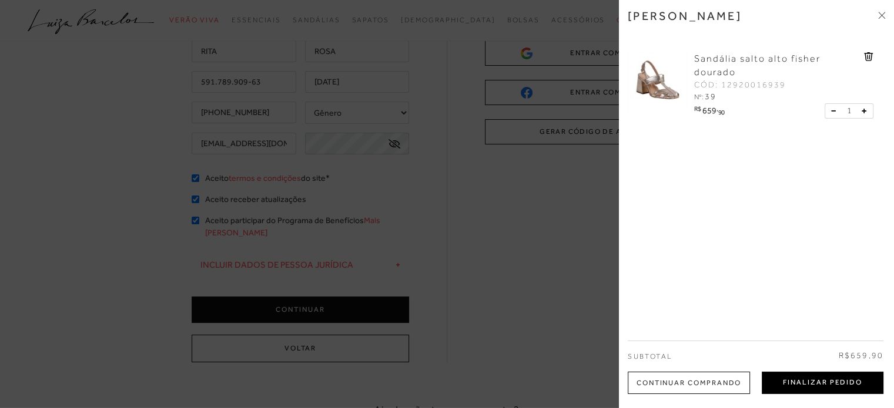
click at [843, 378] on button "Finalizar Pedido" at bounding box center [823, 383] width 122 height 22
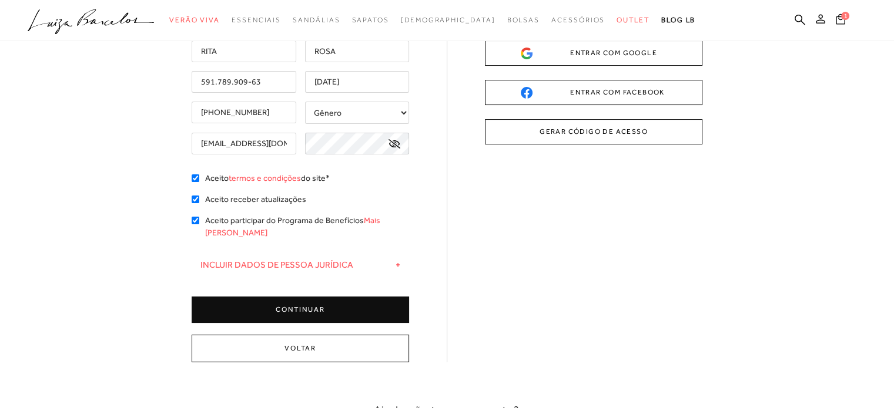
click at [329, 297] on button "CONTINUAR" at bounding box center [300, 310] width 217 height 26
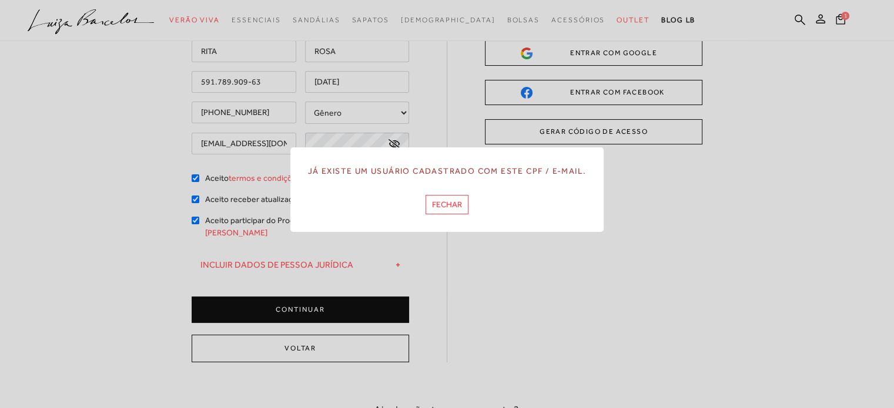
click at [442, 199] on button "FECHAR" at bounding box center [446, 204] width 43 height 19
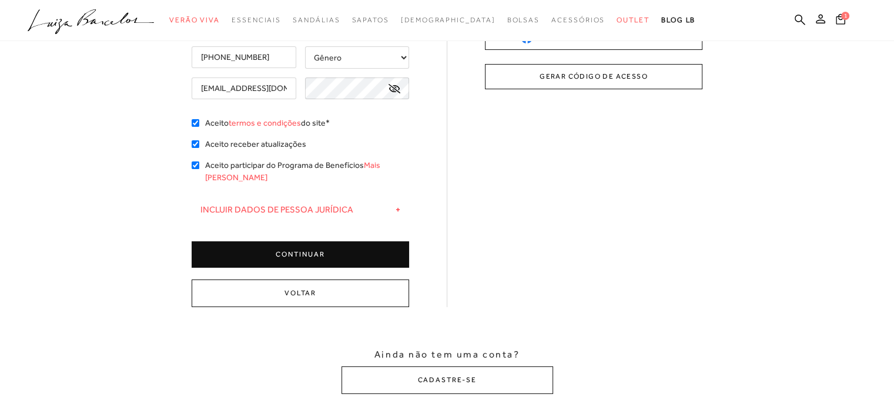
scroll to position [353, 0]
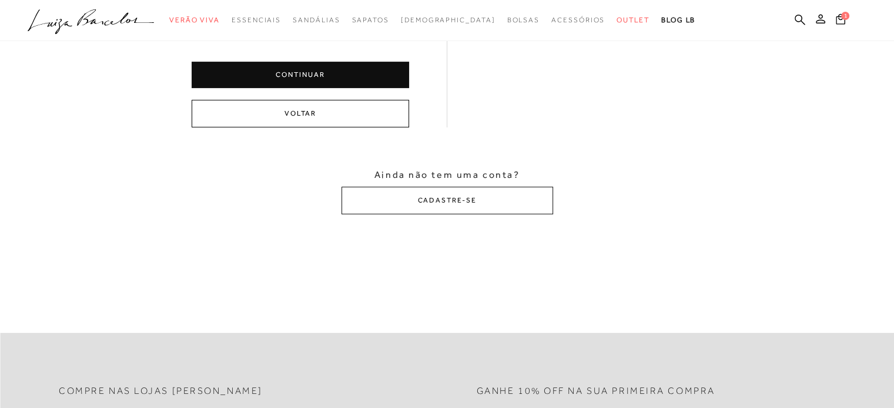
click at [308, 100] on button "Voltar" at bounding box center [300, 114] width 217 height 28
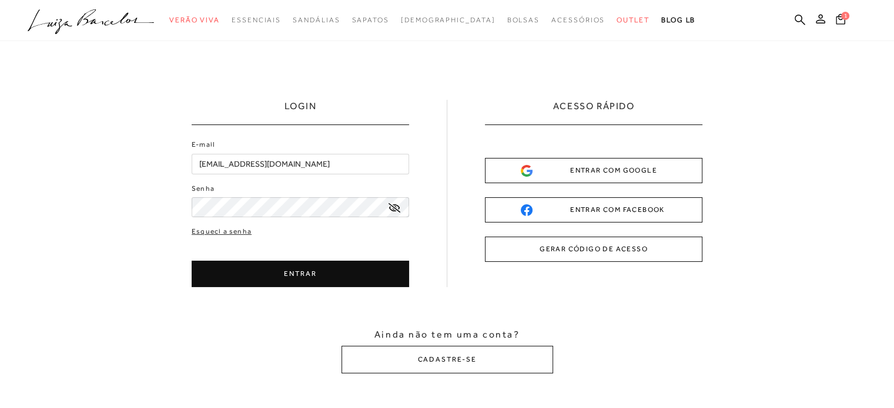
click at [292, 277] on button "ENTRAR" at bounding box center [300, 274] width 217 height 26
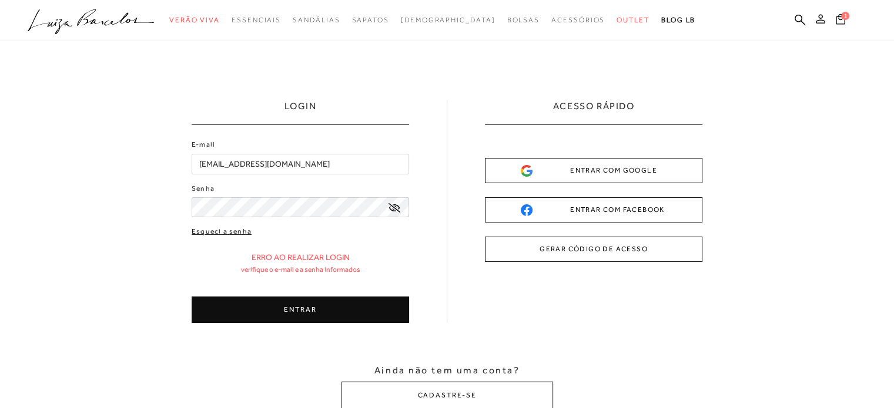
click at [240, 234] on link "Esqueci a senha" at bounding box center [222, 231] width 60 height 11
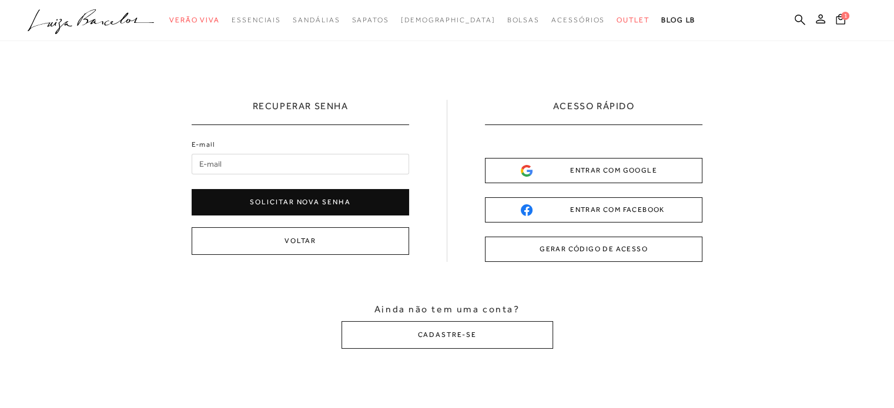
click at [310, 206] on button "Solicitar nova senha" at bounding box center [300, 202] width 217 height 26
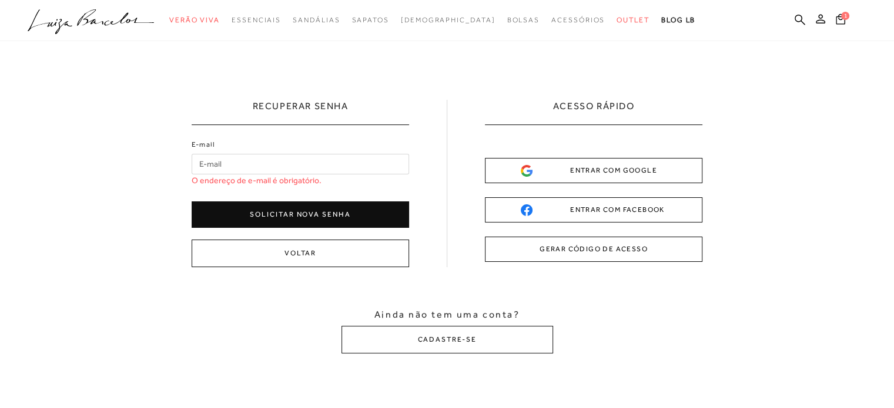
click at [244, 140] on div "E-mail O endereço de e-mail é obrigatório." at bounding box center [300, 162] width 217 height 47
click at [241, 166] on input "E-mail" at bounding box center [300, 164] width 217 height 21
click at [230, 169] on input "E-mail" at bounding box center [300, 164] width 217 height 21
click at [244, 177] on span "O endereço de e-mail é obrigatório." at bounding box center [257, 181] width 130 height 12
click at [238, 167] on input "E-mail" at bounding box center [300, 164] width 217 height 21
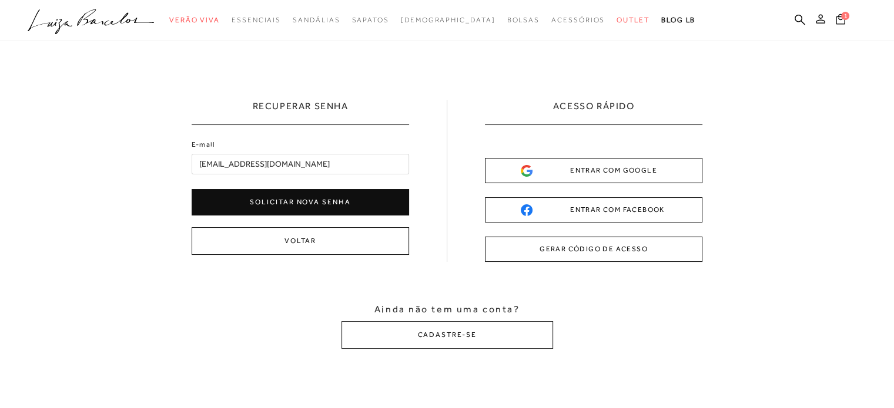
type input "[EMAIL_ADDRESS][DOMAIN_NAME]"
click at [345, 202] on button "Solicitar nova senha" at bounding box center [300, 202] width 217 height 26
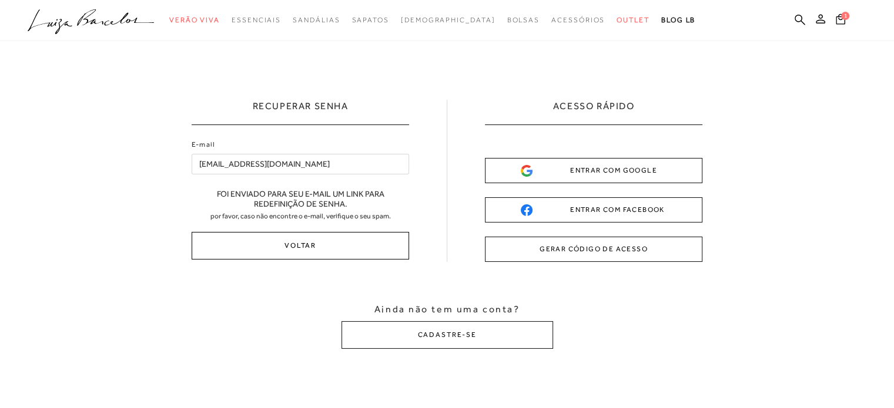
click at [315, 248] on button "Voltar" at bounding box center [300, 246] width 217 height 28
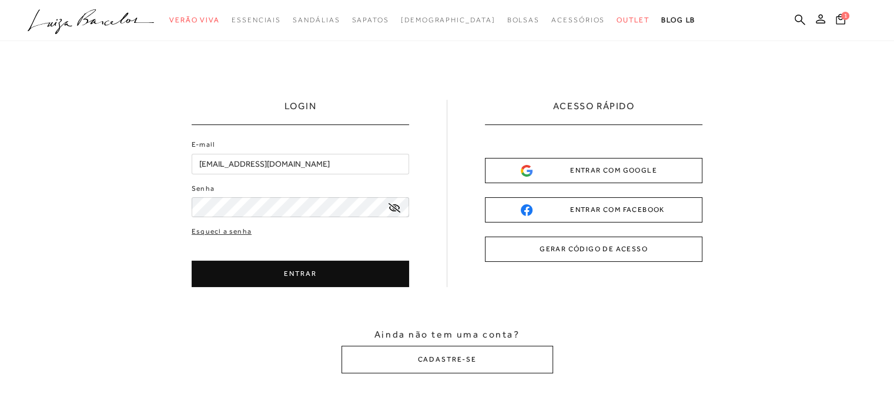
click at [282, 262] on button "ENTRAR" at bounding box center [300, 274] width 217 height 26
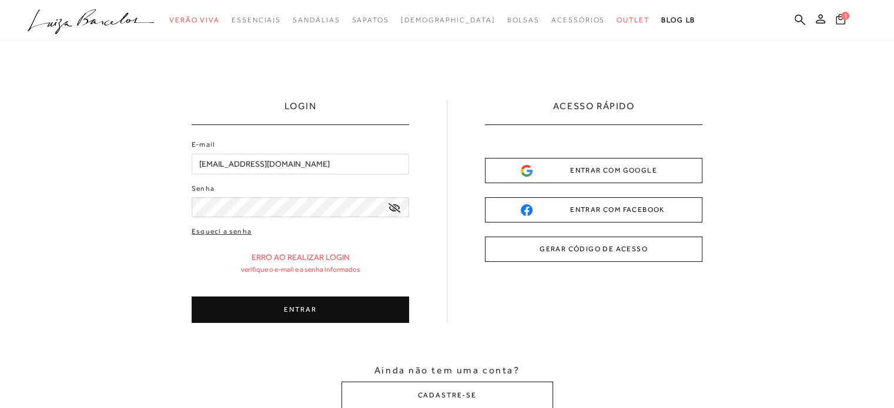
click at [834, 18] on button "1" at bounding box center [840, 21] width 16 height 16
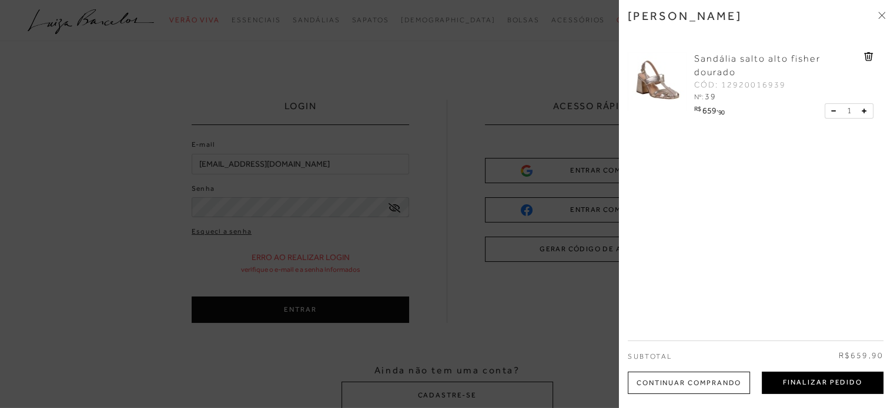
click at [819, 383] on button "Finalizar Pedido" at bounding box center [823, 383] width 122 height 22
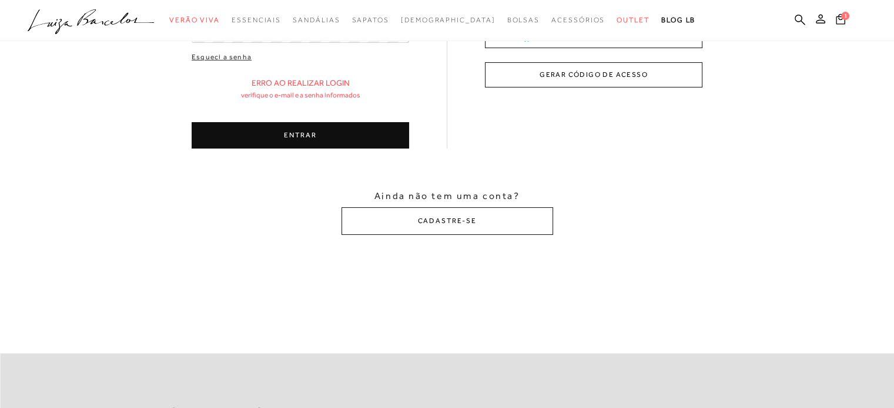
scroll to position [176, 0]
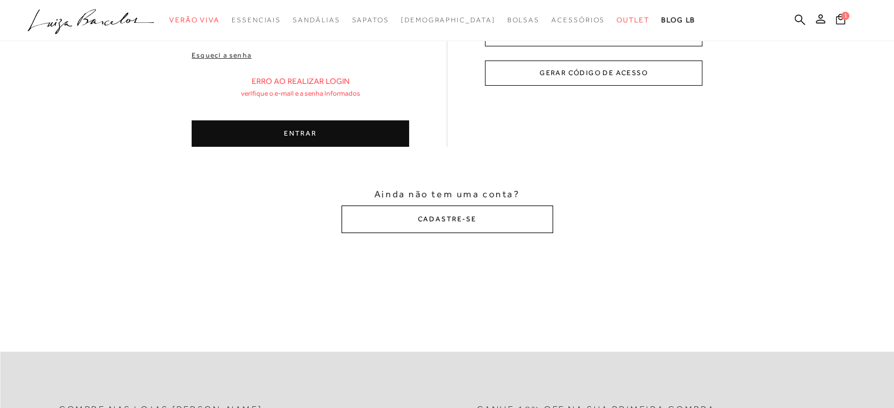
click at [450, 223] on button "CADASTRE-SE" at bounding box center [447, 220] width 212 height 28
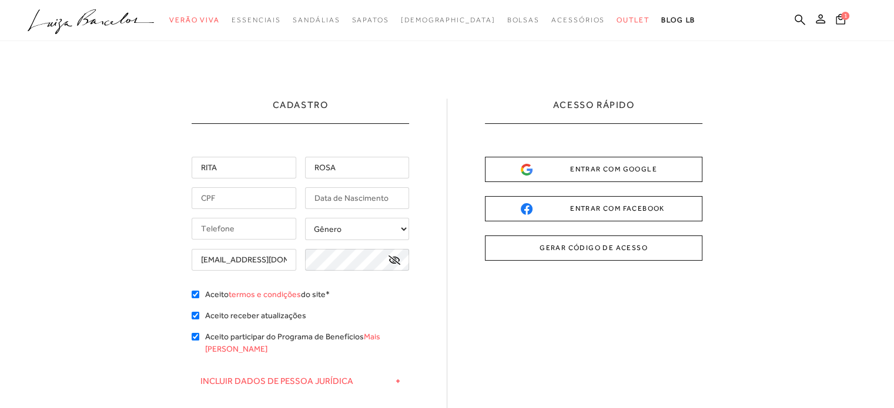
scroll to position [0, 0]
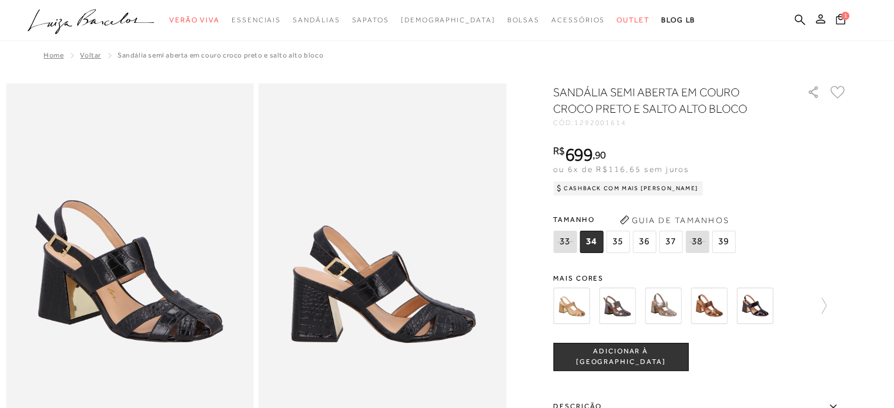
click at [622, 192] on div "Cashback com Mais [PERSON_NAME]" at bounding box center [628, 189] width 150 height 14
click at [564, 189] on icon at bounding box center [558, 188] width 11 height 11
click at [668, 311] on img at bounding box center [663, 306] width 36 height 36
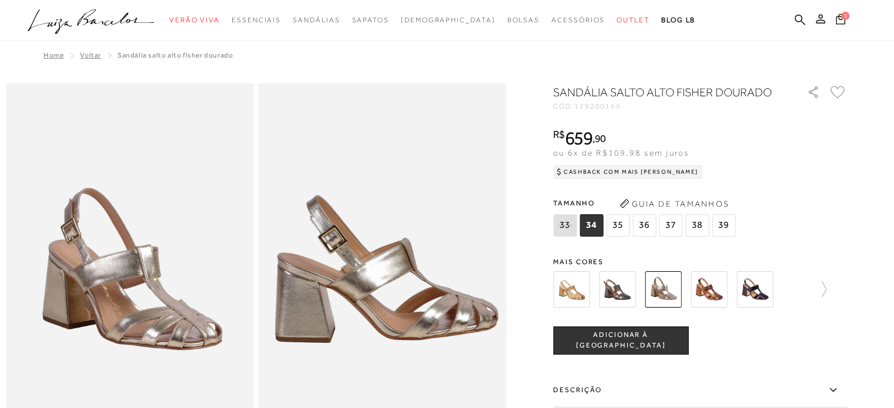
click at [625, 172] on div "Cashback com Mais [PERSON_NAME]" at bounding box center [628, 172] width 150 height 14
click at [723, 230] on span "39" at bounding box center [724, 225] width 24 height 22
click at [668, 340] on span "ADICIONAR À [GEOGRAPHIC_DATA]" at bounding box center [621, 340] width 134 height 21
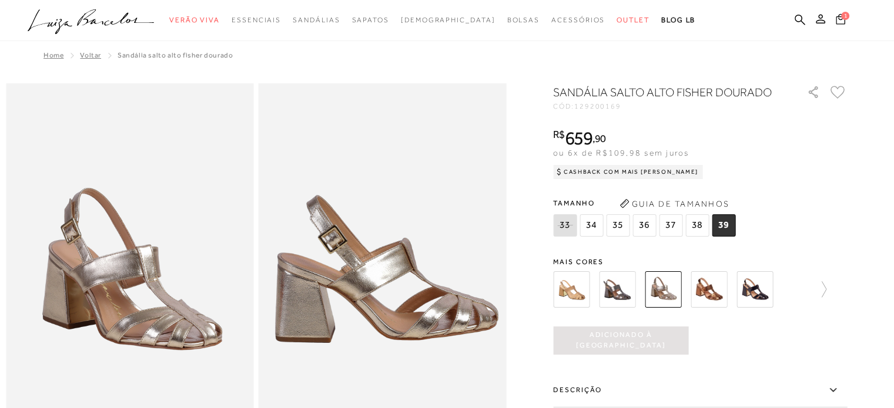
click at [837, 22] on icon at bounding box center [840, 19] width 9 height 11
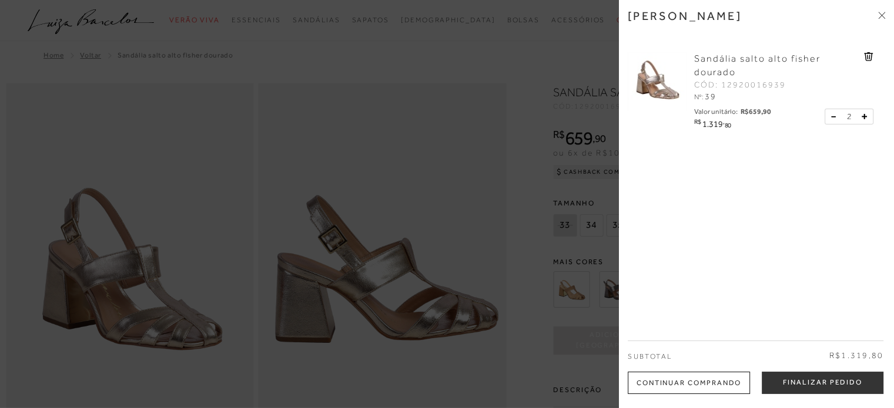
click at [693, 213] on div "[PERSON_NAME] Sandália salto alto fisher dourado CÓD: 12920016939 Nº: 39 Valor …" at bounding box center [756, 204] width 275 height 408
click at [649, 162] on div "[PERSON_NAME] Sandália salto alto fisher dourado CÓD: 12920016939 Nº: 39 Valor …" at bounding box center [756, 204] width 275 height 408
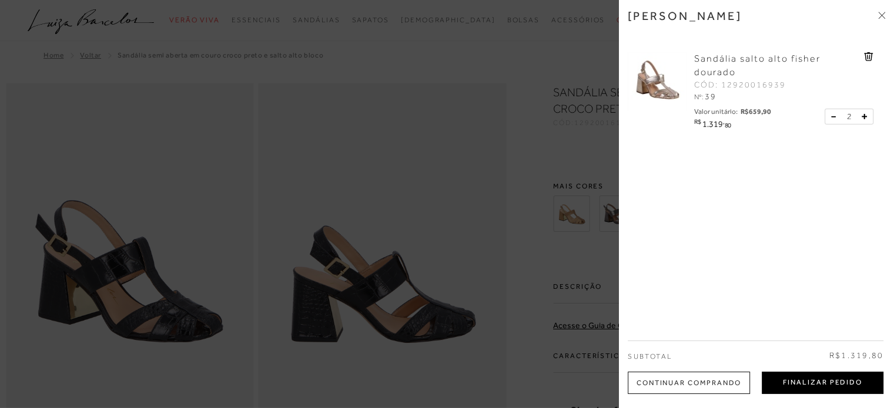
click at [816, 382] on button "Finalizar Pedido" at bounding box center [823, 383] width 122 height 22
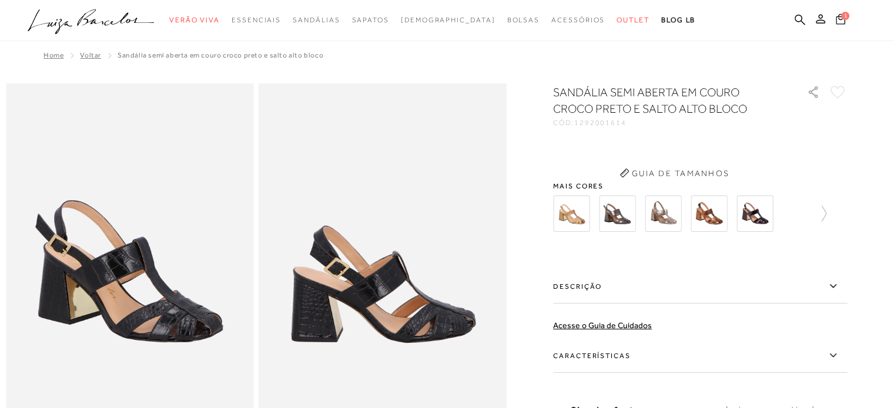
click at [837, 21] on icon at bounding box center [840, 19] width 9 height 11
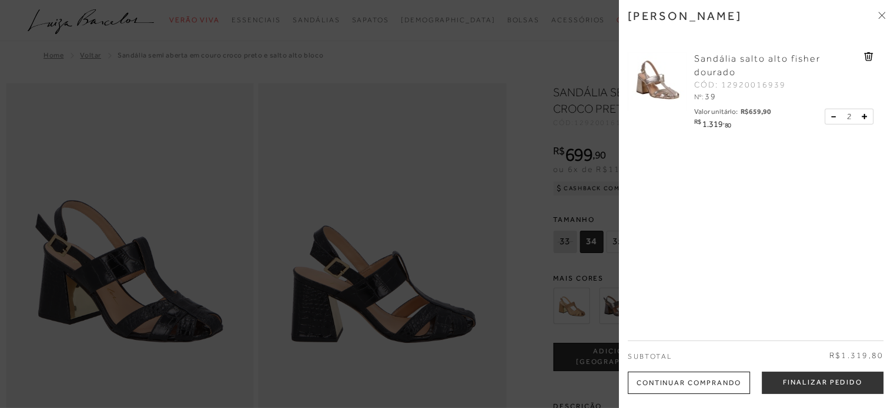
click at [831, 118] on button at bounding box center [836, 117] width 10 height 11
click at [831, 117] on icon at bounding box center [833, 116] width 4 height 1
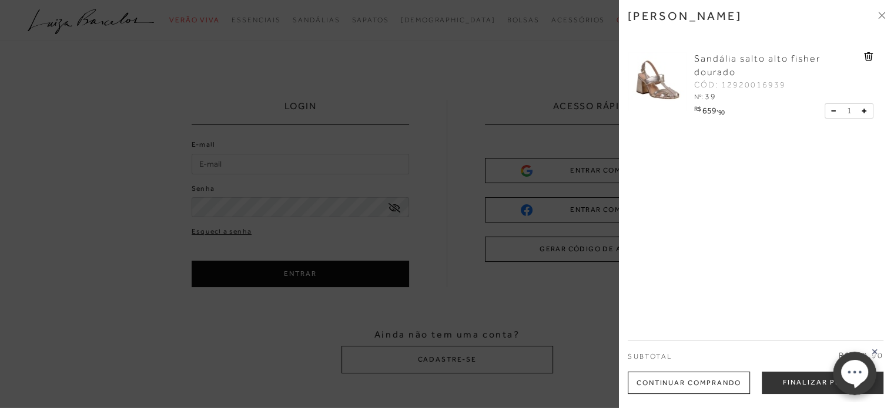
click at [877, 353] on rect at bounding box center [874, 351] width 9 height 9
click at [816, 387] on button "Finalizar Pedido" at bounding box center [823, 383] width 122 height 22
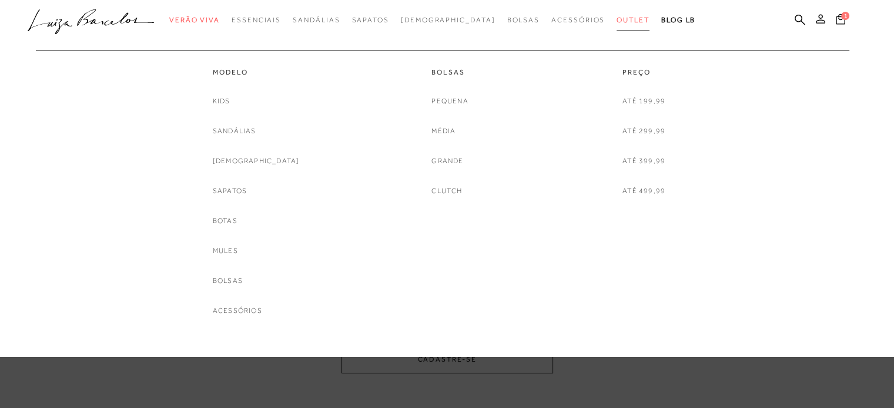
click at [616, 19] on span "Outlet" at bounding box center [632, 20] width 33 height 8
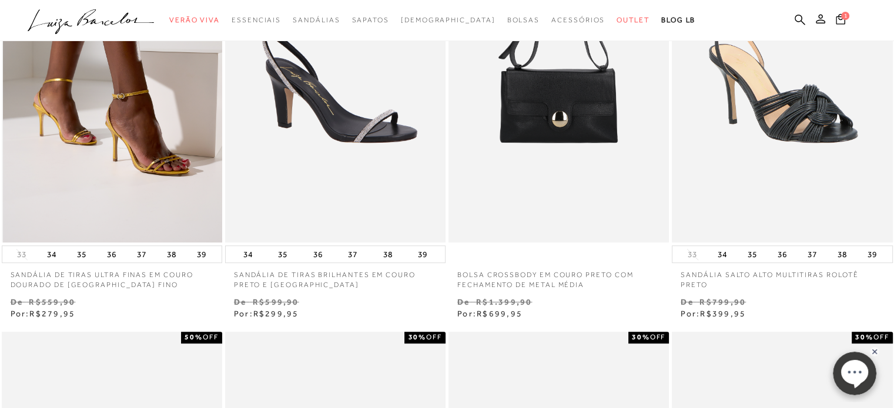
scroll to position [588, 0]
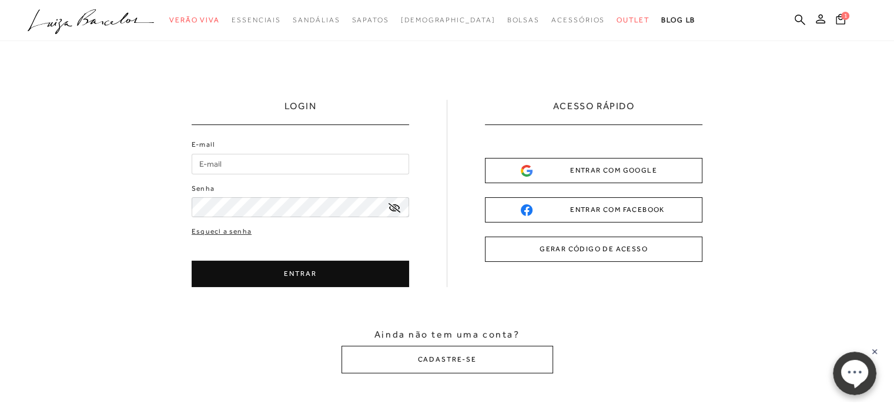
click at [237, 159] on input "E-mail" at bounding box center [300, 164] width 217 height 21
type input "[EMAIL_ADDRESS][DOMAIN_NAME]"
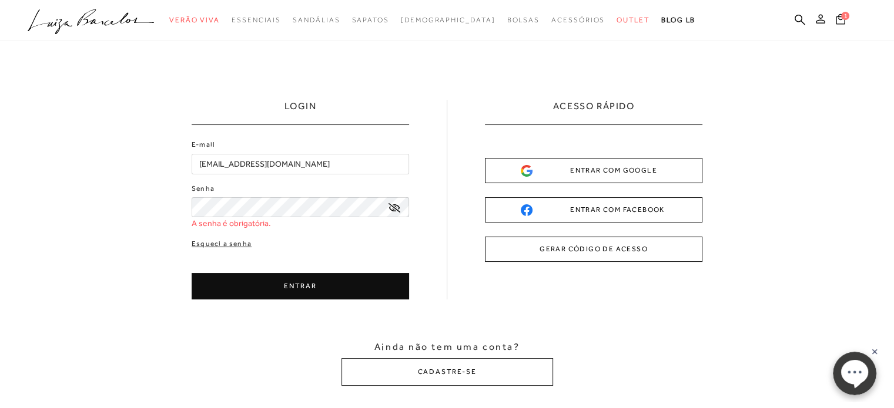
click at [390, 206] on icon at bounding box center [394, 207] width 12 height 9
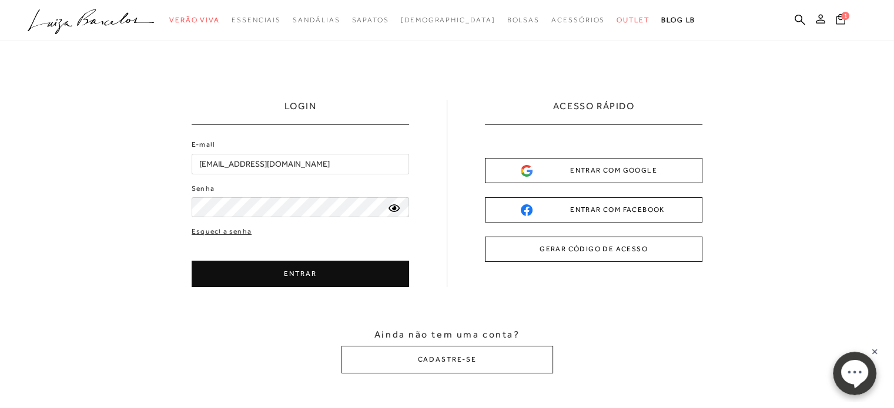
click at [306, 270] on button "ENTRAR" at bounding box center [300, 274] width 217 height 26
